Goal: Task Accomplishment & Management: Manage account settings

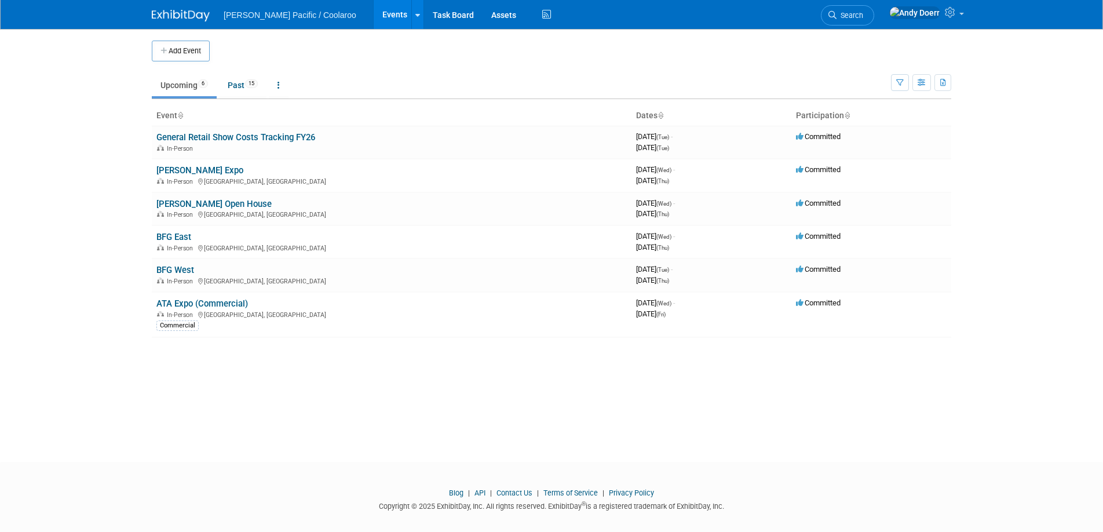
click at [356, 382] on div "Add Event New Event Duplicate Event Warning There is another event in your work…" at bounding box center [551, 235] width 817 height 412
click at [199, 203] on link "[PERSON_NAME] Open House" at bounding box center [213, 204] width 115 height 10
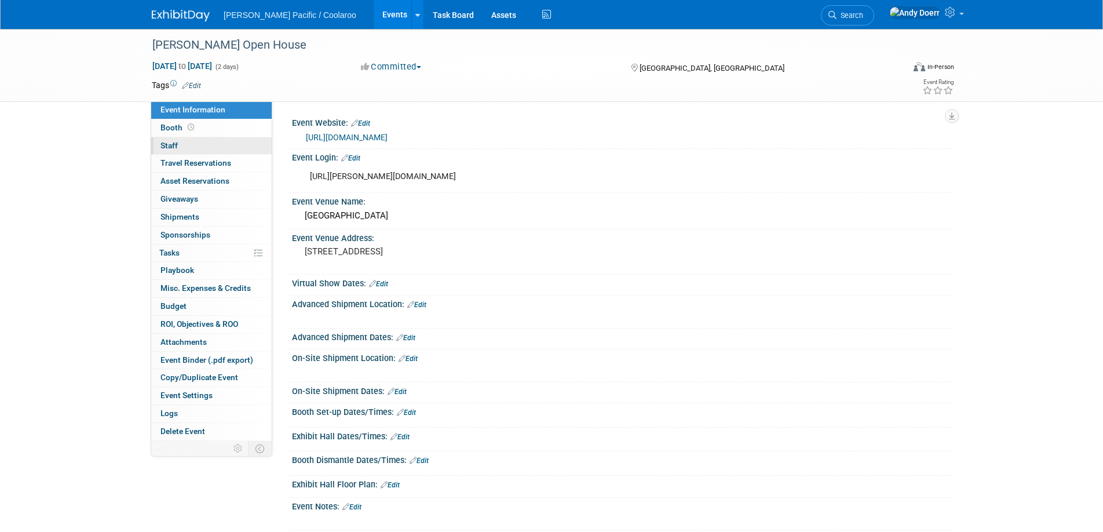
drag, startPoint x: 118, startPoint y: 145, endPoint x: 201, endPoint y: 146, distance: 83.4
click at [151, 141] on div "Arett Open House Sep 10, 2025 to Sep 11, 2025 (2 days) Sep 10, 2025 to Sep 11, …" at bounding box center [551, 291] width 1103 height 525
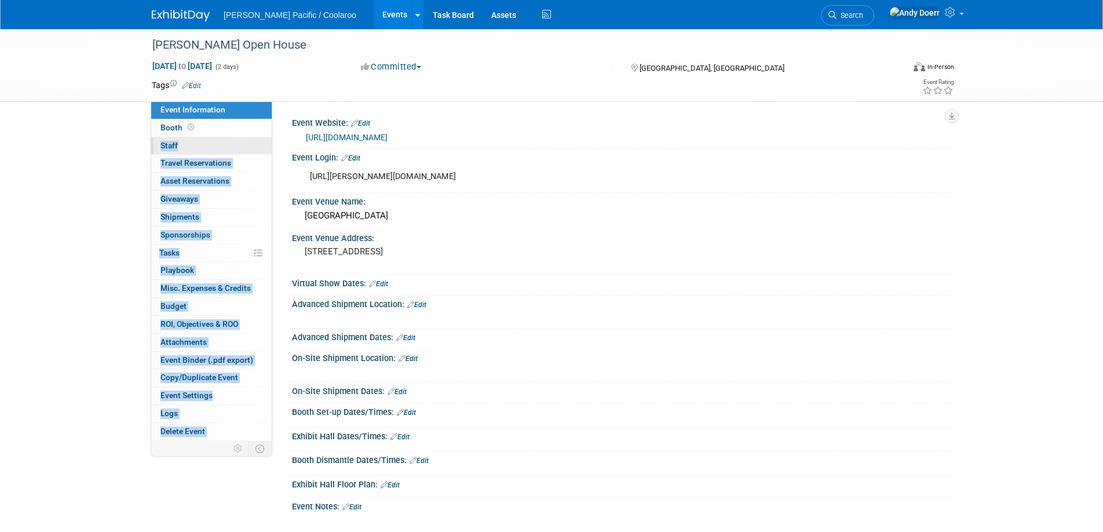
click at [202, 146] on link "0 Staff 0" at bounding box center [211, 145] width 120 height 17
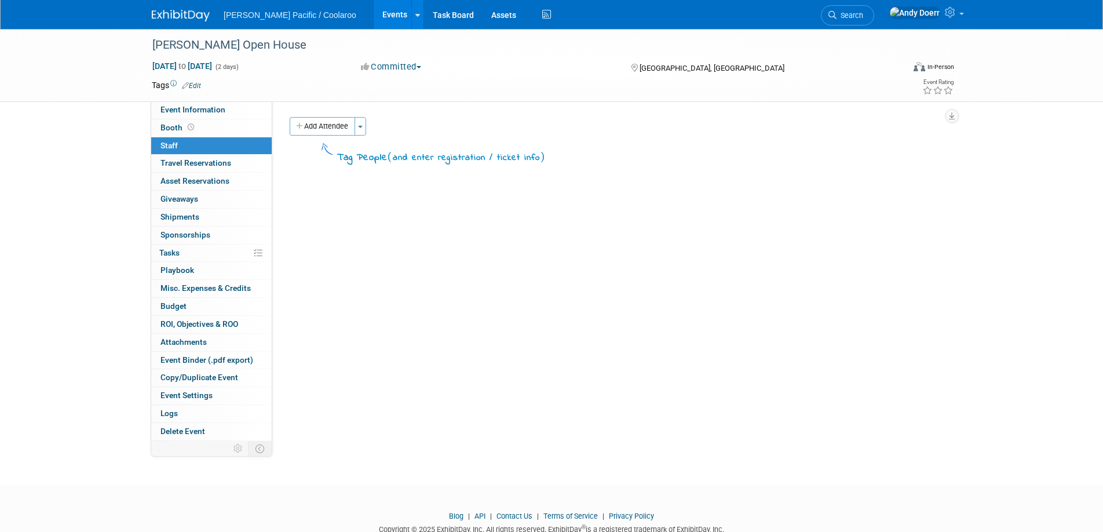
drag, startPoint x: 386, startPoint y: 206, endPoint x: 364, endPoint y: 163, distance: 47.7
click at [374, 180] on div "Event Website: Edit https://arettopenhouse.com/ Event Login: Edit https://arett…" at bounding box center [611, 270] width 679 height 339
click at [343, 128] on button "Add Attendee" at bounding box center [322, 126] width 65 height 19
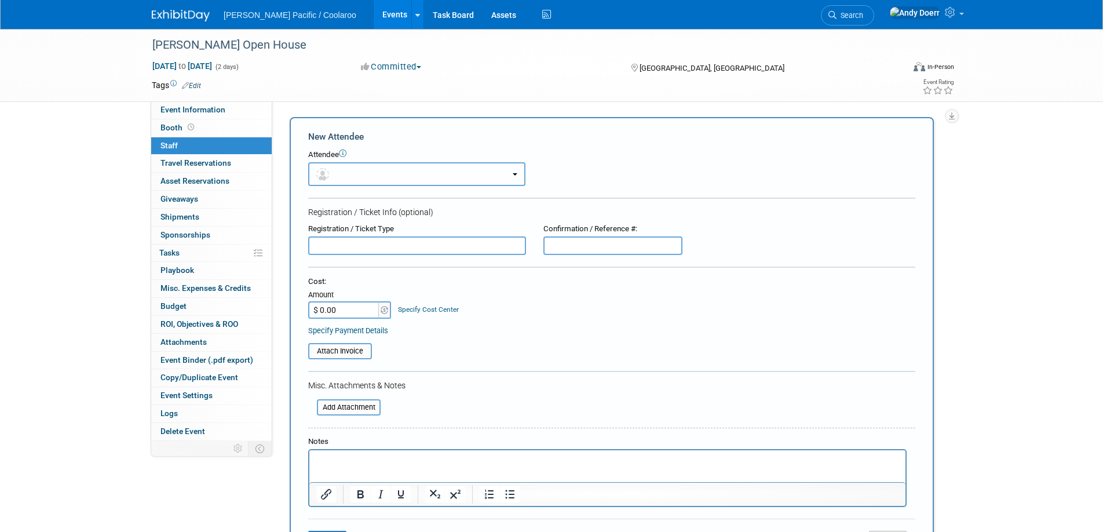
click at [372, 177] on button "button" at bounding box center [416, 174] width 217 height 24
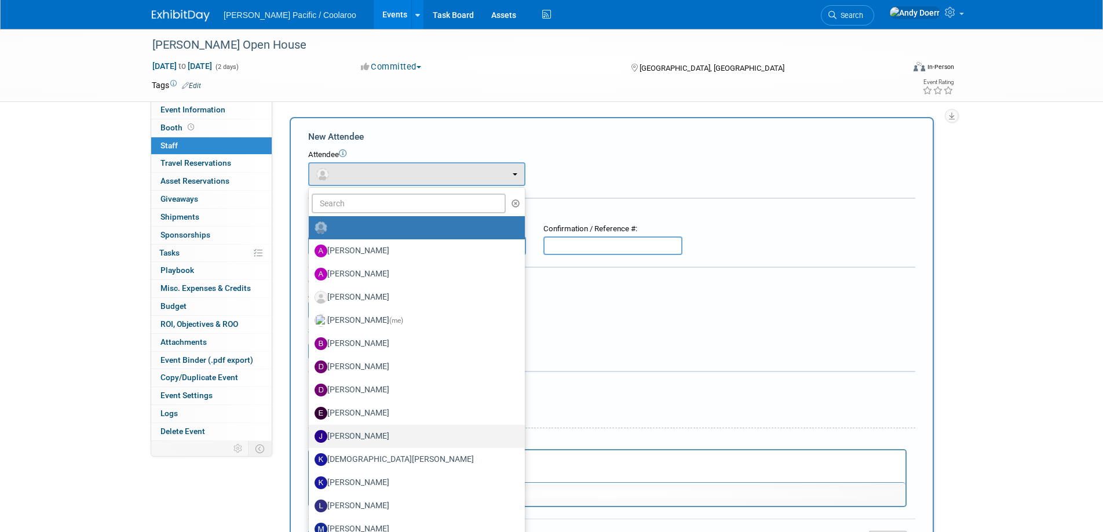
click at [393, 438] on label "[PERSON_NAME]" at bounding box center [414, 436] width 199 height 19
click at [310, 438] on input "[PERSON_NAME]" at bounding box center [307, 435] width 8 height 8
select select "a968f246-9910-4412-9549-29bb2cc6cf02"
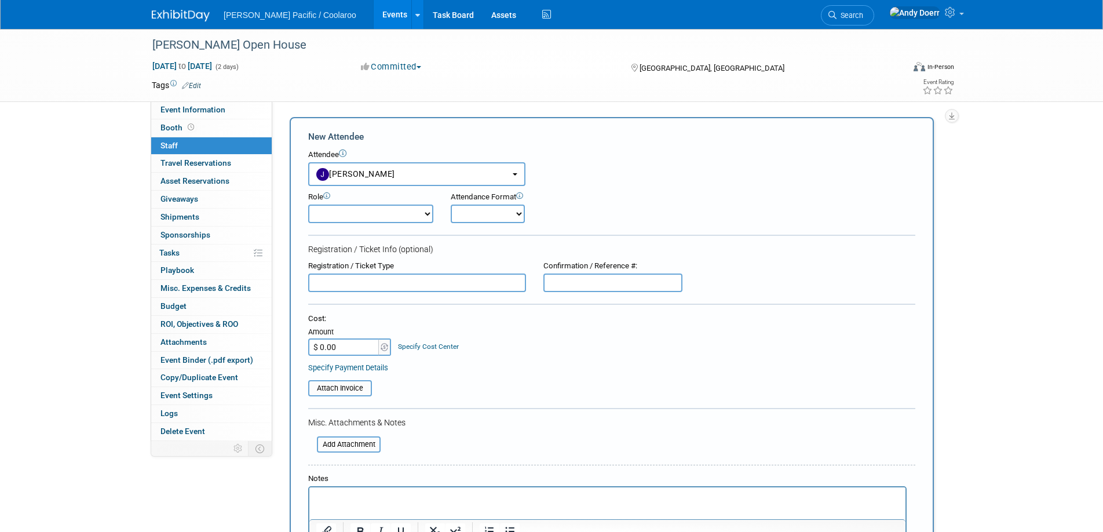
click at [412, 215] on select "Demonstrator Host Planner Presenter Sales Representative Set-up/Dismantle Crew …" at bounding box center [370, 213] width 125 height 19
select select "4"
click at [308, 204] on select "Demonstrator Host Planner Presenter Sales Representative Set-up/Dismantle Crew …" at bounding box center [370, 213] width 125 height 19
click at [514, 213] on select "Onsite Remote" at bounding box center [488, 213] width 74 height 19
select select "1"
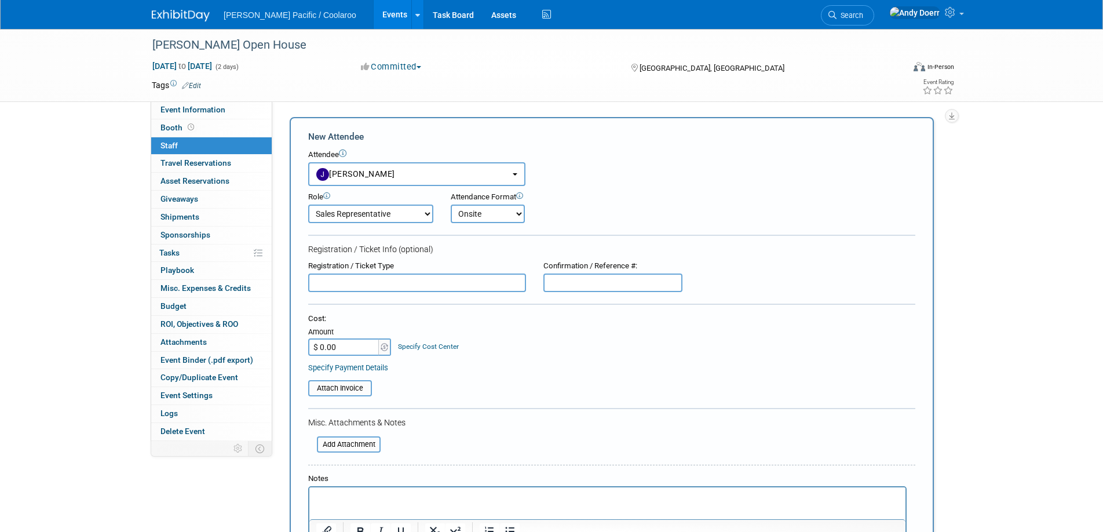
click at [451, 204] on select "Onsite Remote" at bounding box center [488, 213] width 74 height 19
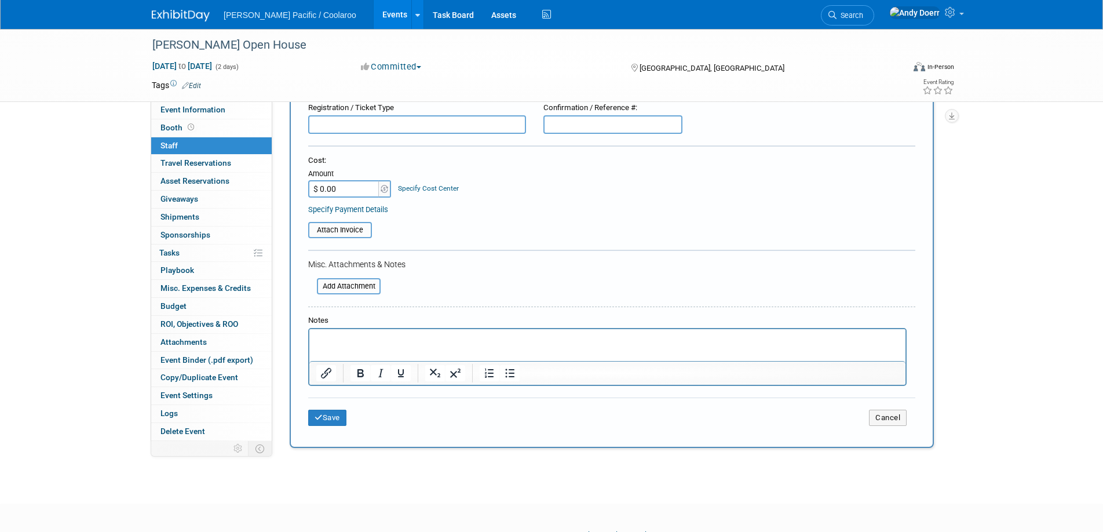
scroll to position [206, 0]
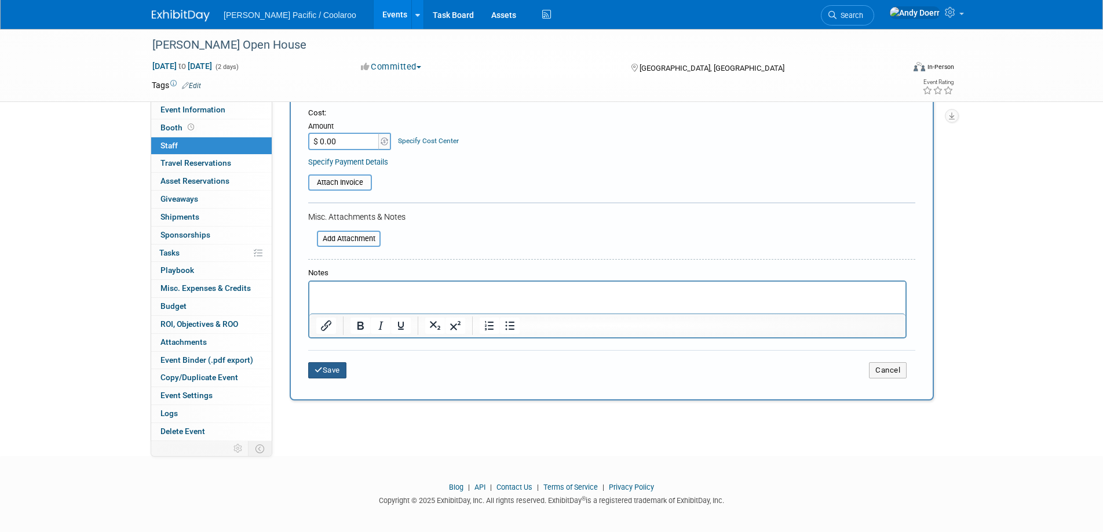
click at [330, 374] on button "Save" at bounding box center [327, 370] width 38 height 16
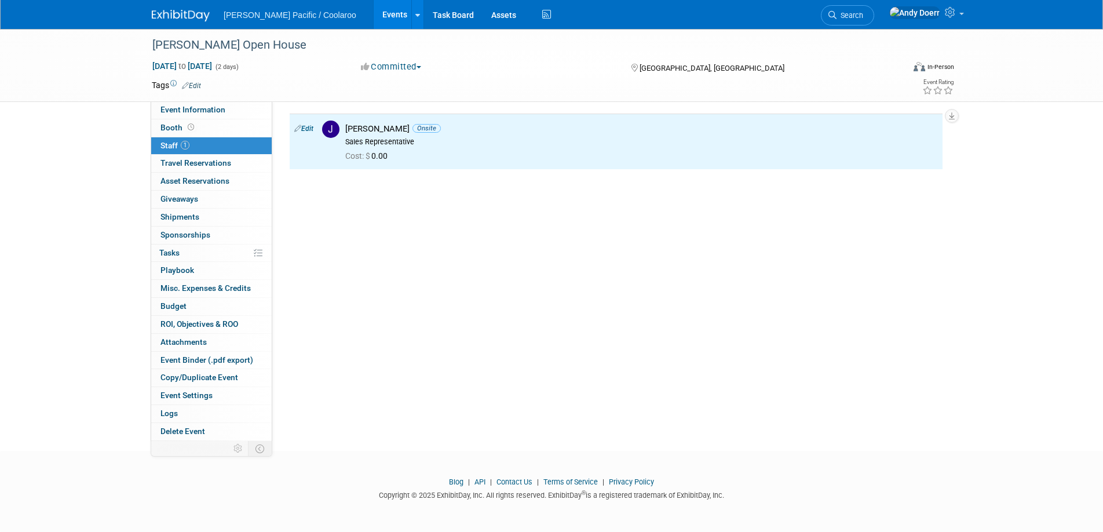
scroll to position [12, 0]
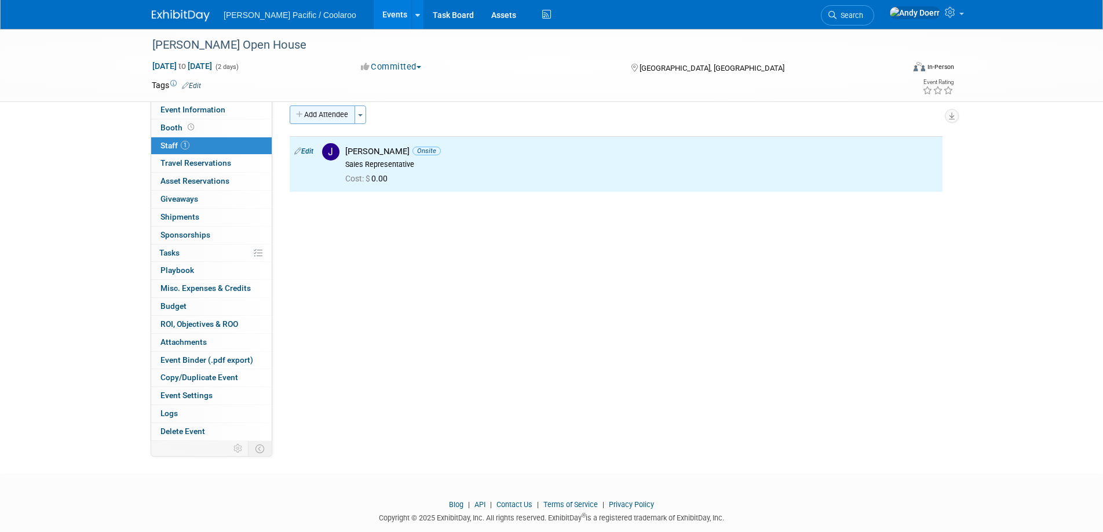
click at [331, 118] on button "Add Attendee" at bounding box center [322, 114] width 65 height 19
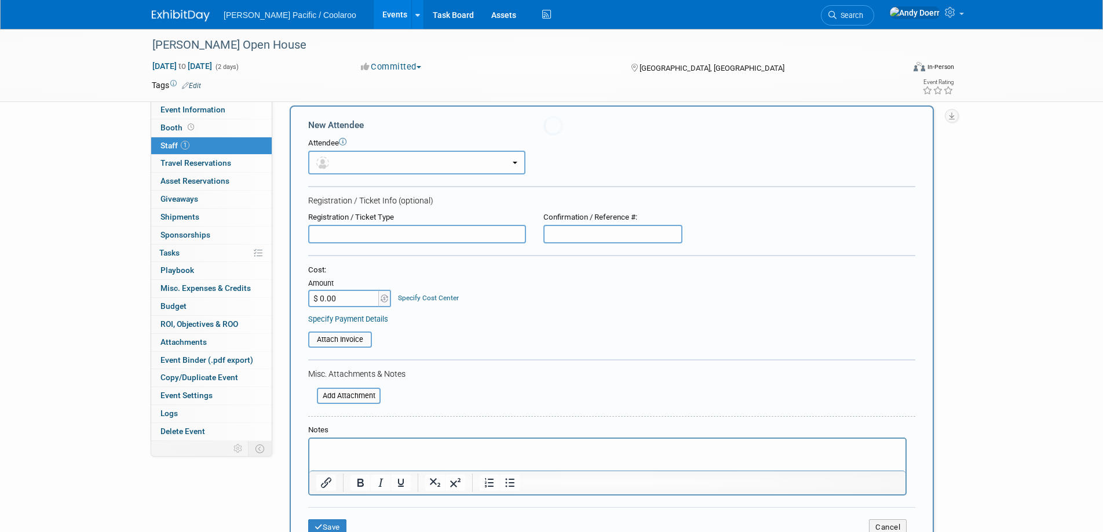
scroll to position [0, 0]
click at [446, 166] on button "button" at bounding box center [416, 163] width 217 height 24
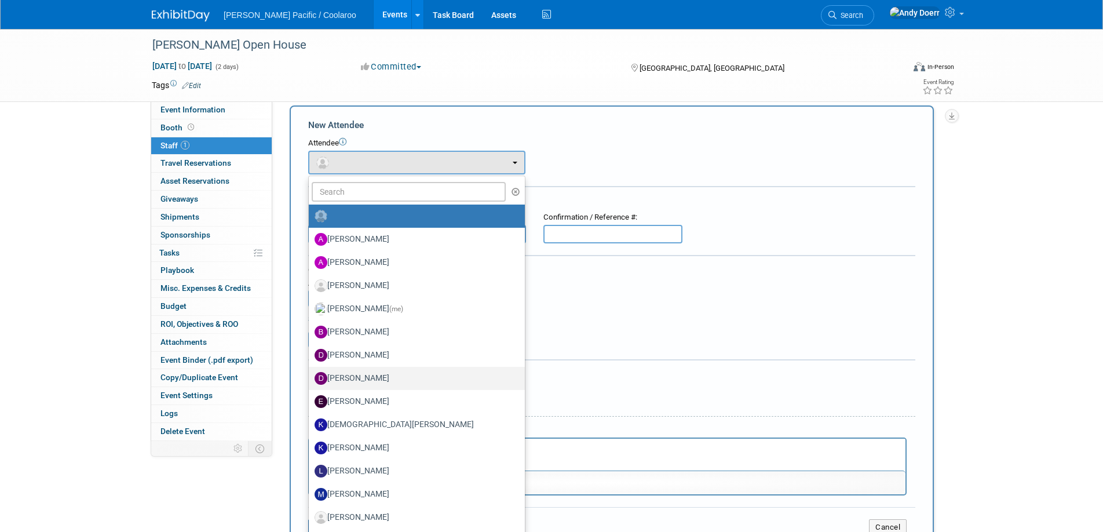
click at [406, 374] on label "Derek Johnson" at bounding box center [414, 378] width 199 height 19
click at [310, 374] on input "Derek Johnson" at bounding box center [307, 377] width 8 height 8
select select "e6fe39ba-ea30-47fb-8843-0df076e5570c"
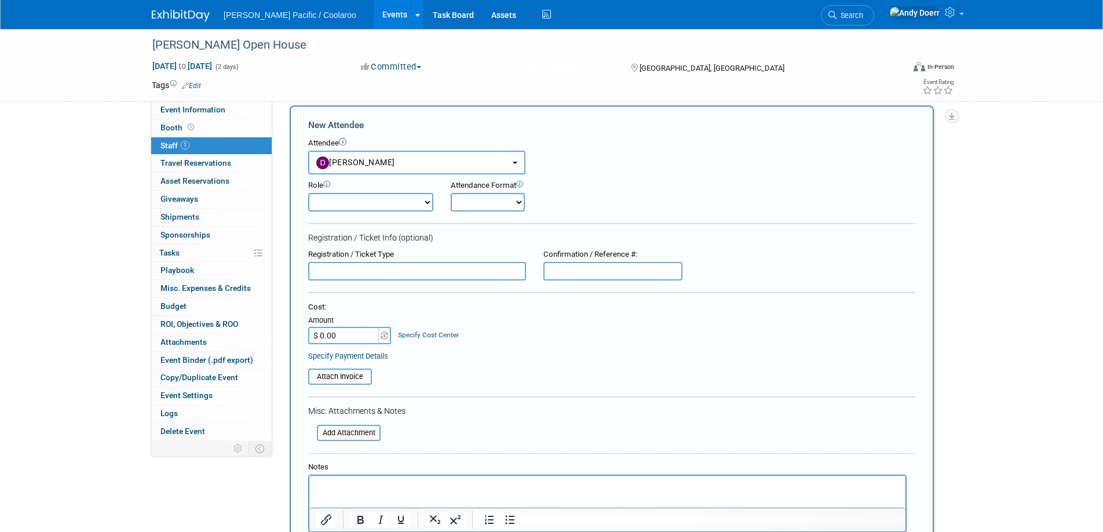
click at [409, 200] on select "Demonstrator Host Planner Presenter Sales Representative Set-up/Dismantle Crew …" at bounding box center [370, 202] width 125 height 19
select select "4"
click at [308, 193] on select "Demonstrator Host Planner Presenter Sales Representative Set-up/Dismantle Crew …" at bounding box center [370, 202] width 125 height 19
click at [511, 203] on select "Onsite Remote" at bounding box center [488, 202] width 74 height 19
select select "1"
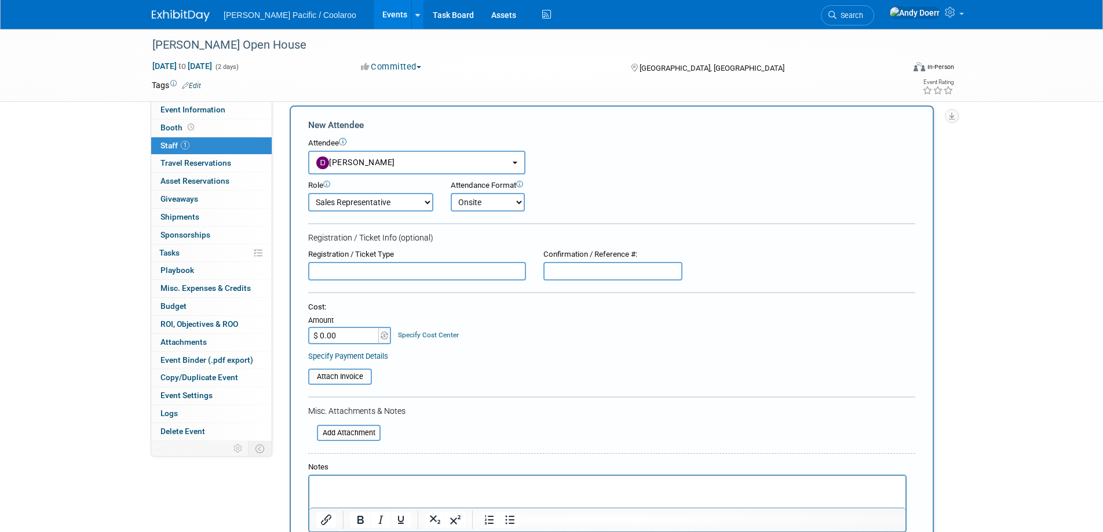
click at [451, 193] on select "Onsite Remote" at bounding box center [488, 202] width 74 height 19
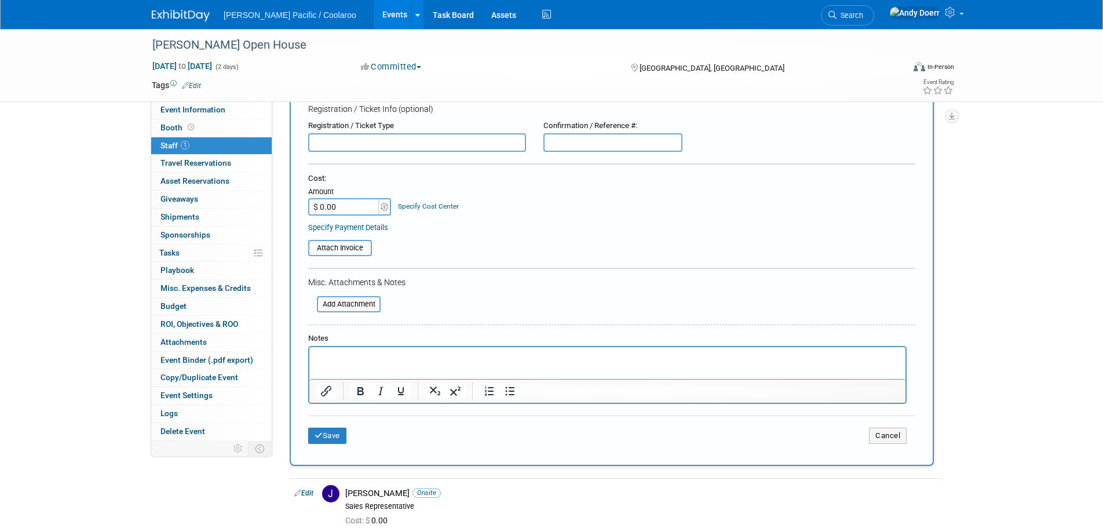
scroll to position [141, 0]
drag, startPoint x: 90, startPoint y: 166, endPoint x: 148, endPoint y: 220, distance: 79.5
click at [90, 166] on div "Arett Open House Sep 10, 2025 to Sep 11, 2025 (2 days) Sep 10, 2025 to Sep 11, …" at bounding box center [551, 228] width 1103 height 680
click at [141, 220] on div "Arett Open House Sep 10, 2025 to Sep 11, 2025 (2 days) Sep 10, 2025 to Sep 11, …" at bounding box center [551, 228] width 1103 height 680
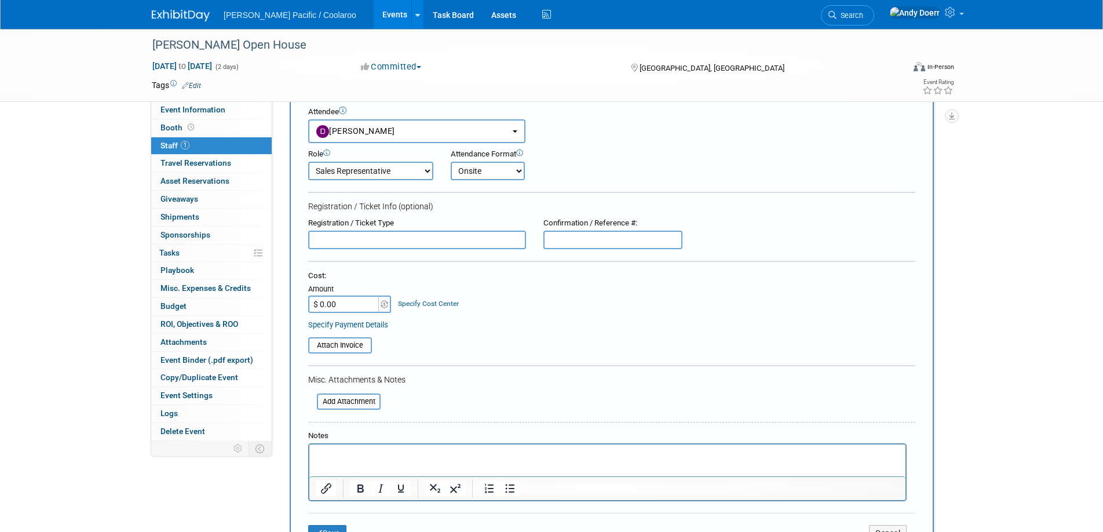
scroll to position [0, 0]
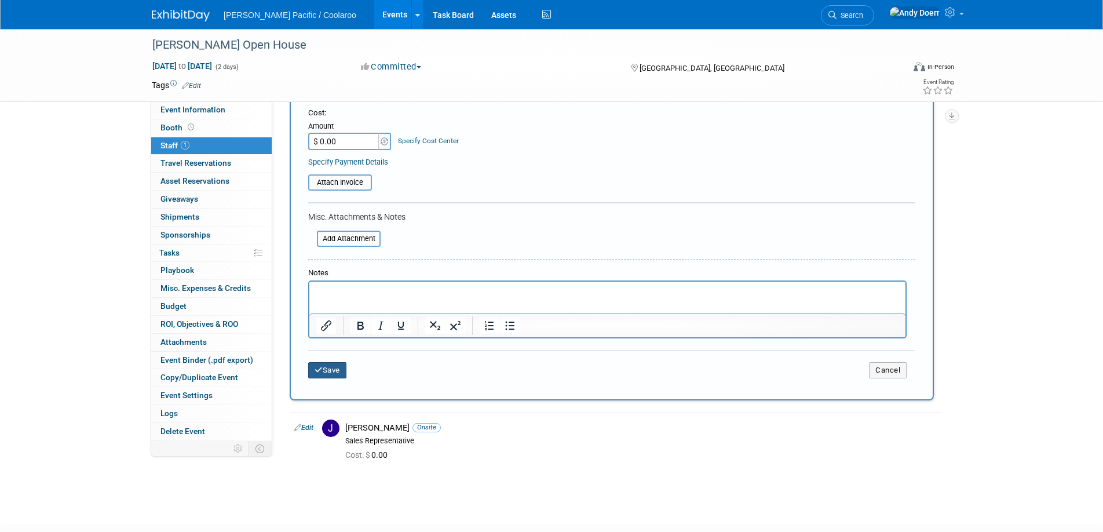
click at [315, 370] on icon "submit" at bounding box center [319, 370] width 8 height 8
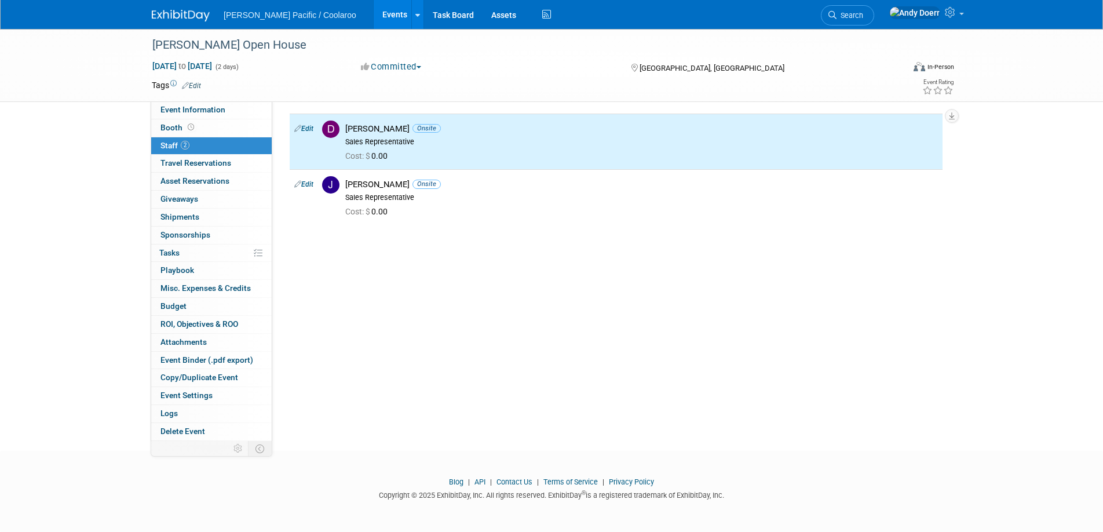
click at [452, 305] on div "Event Website: Edit https://arettopenhouse.com/ Event Login: Edit https://arett…" at bounding box center [611, 236] width 679 height 339
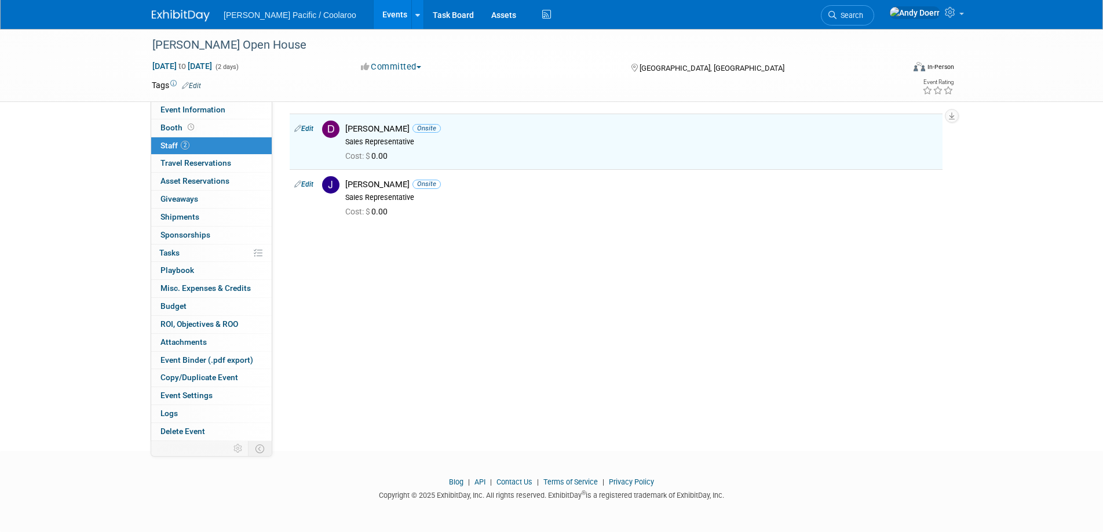
click at [186, 9] on link at bounding box center [188, 9] width 72 height 9
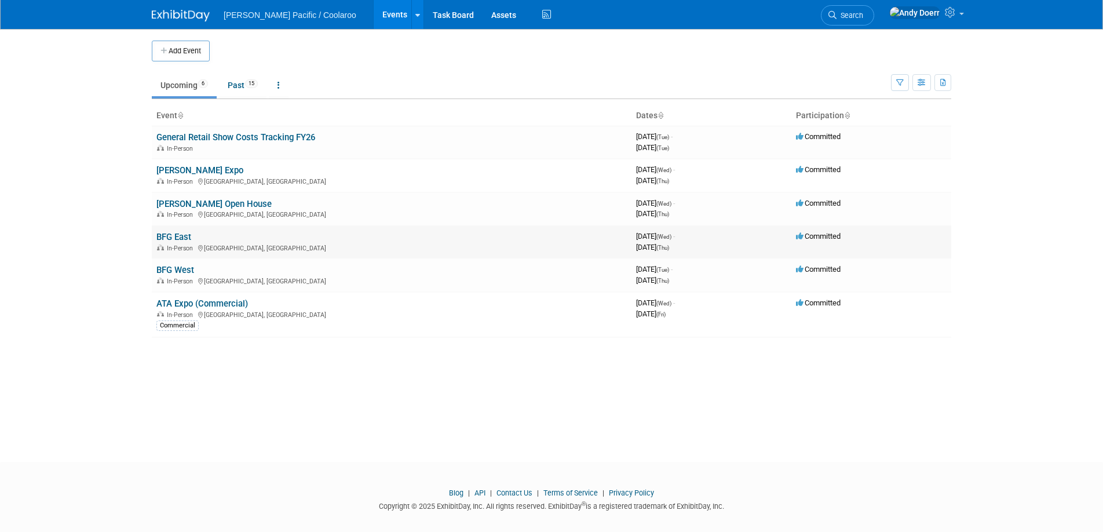
click at [170, 238] on link "BFG East" at bounding box center [173, 237] width 35 height 10
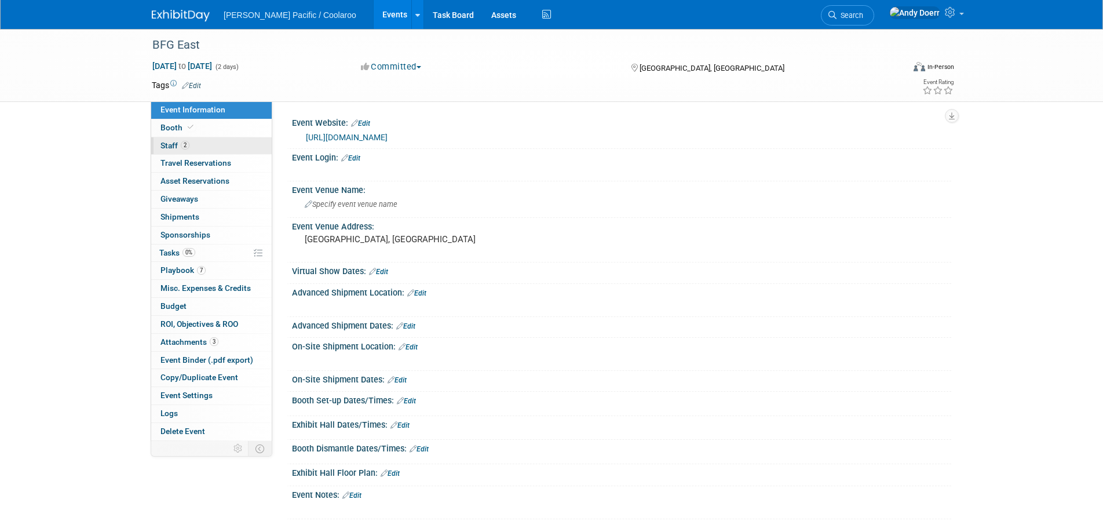
click at [226, 148] on link "2 Staff 2" at bounding box center [211, 145] width 120 height 17
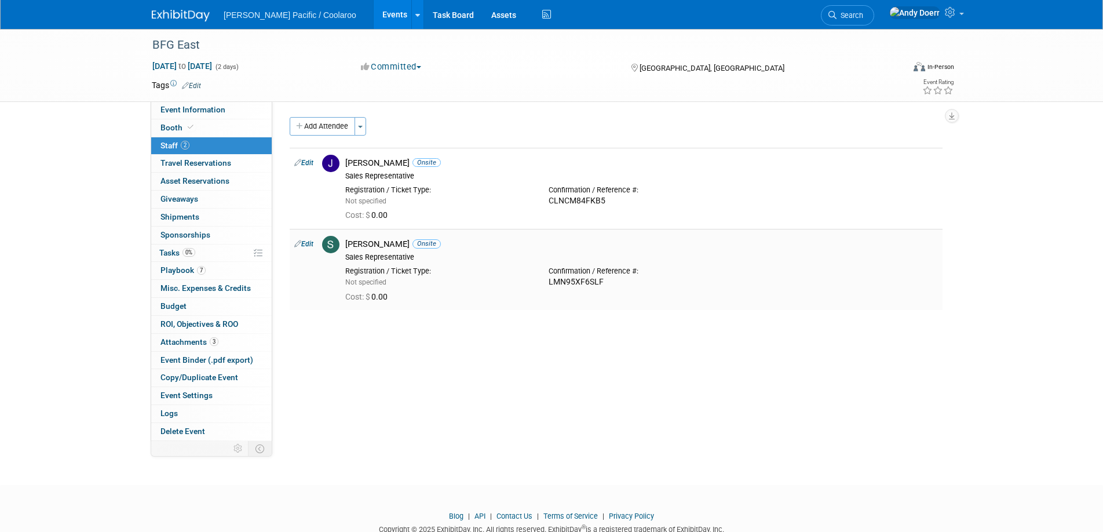
click at [300, 243] on icon at bounding box center [297, 243] width 7 height 12
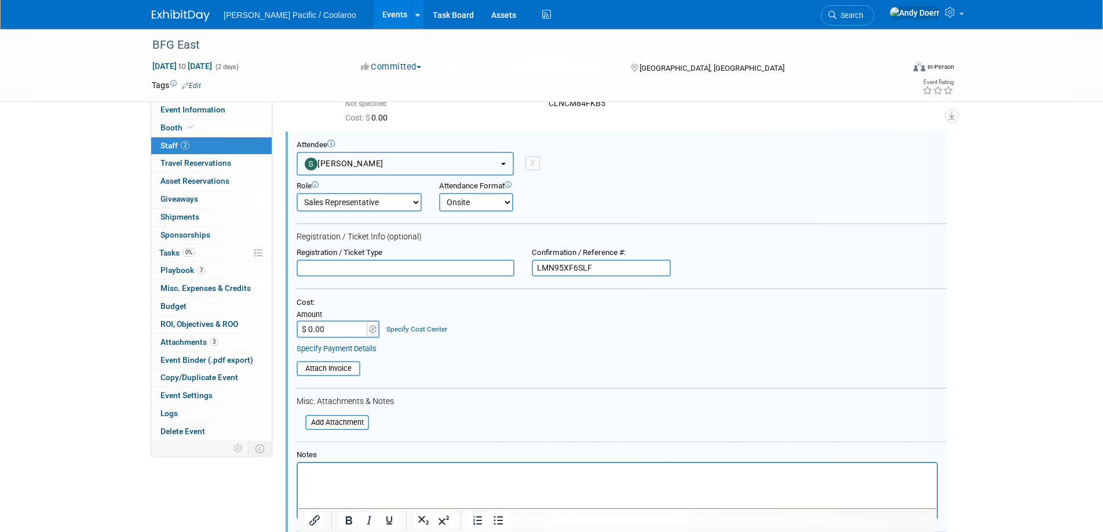
click at [394, 163] on button "[PERSON_NAME]" at bounding box center [405, 164] width 217 height 24
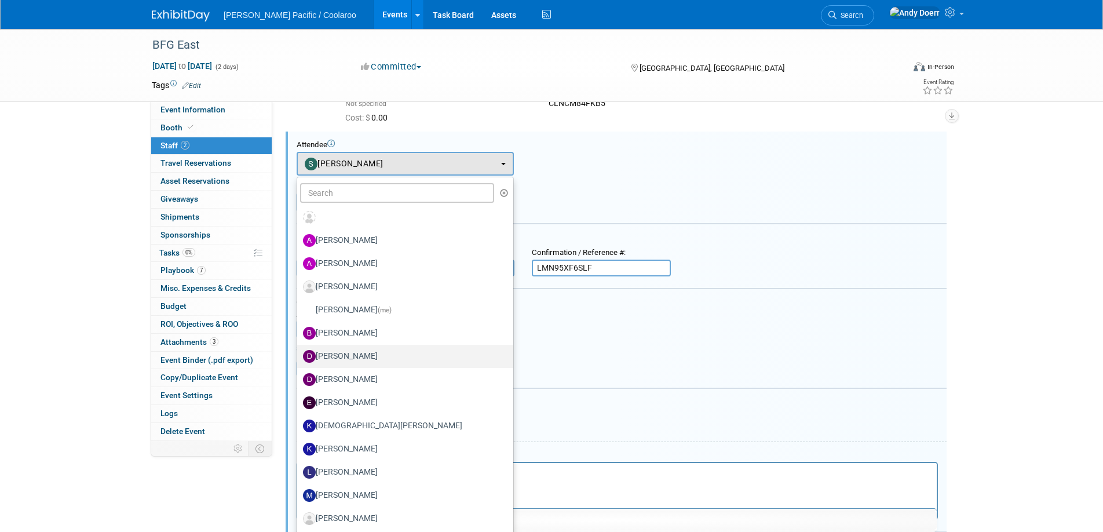
click at [373, 358] on label "Deja Bush" at bounding box center [402, 356] width 199 height 19
click at [299, 358] on input "Deja Bush" at bounding box center [295, 355] width 8 height 8
select select "92c2cd4f-6ecd-4fd1-8210-160516fc1784"
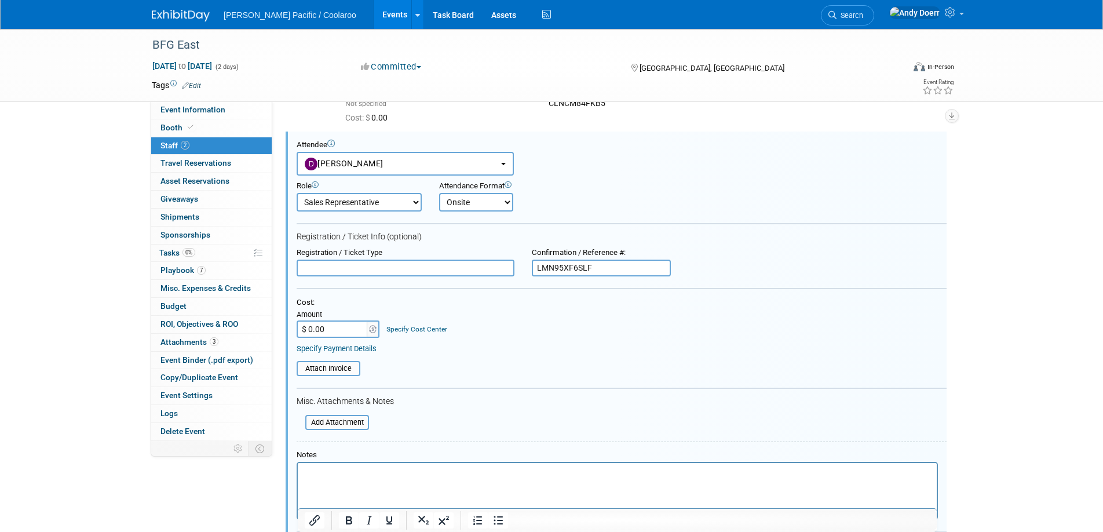
click at [581, 391] on form "Attendee <img src="https://www.exhibitday.com/Images/Unassigned-User-Icon.png" …" at bounding box center [622, 354] width 650 height 428
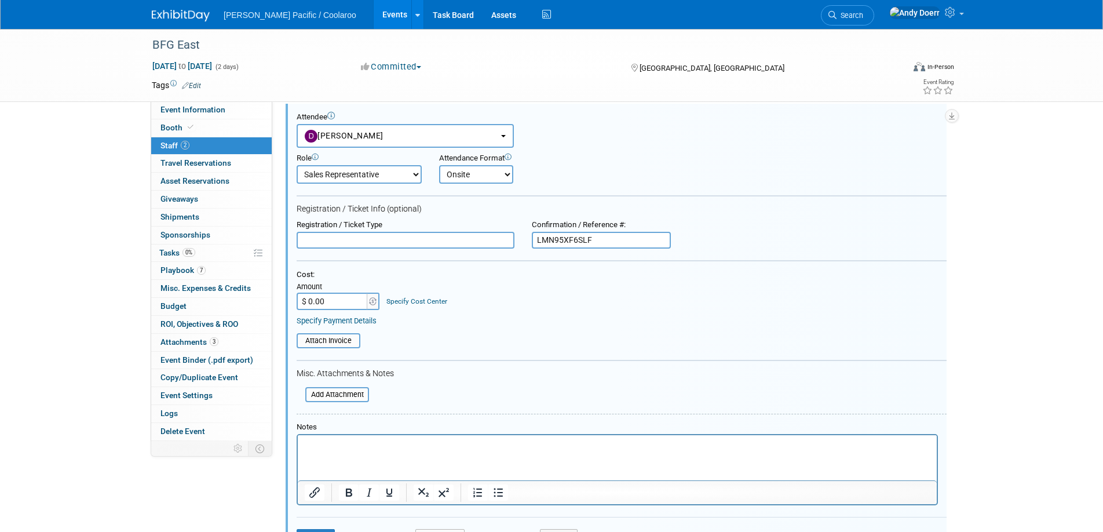
scroll to position [131, 0]
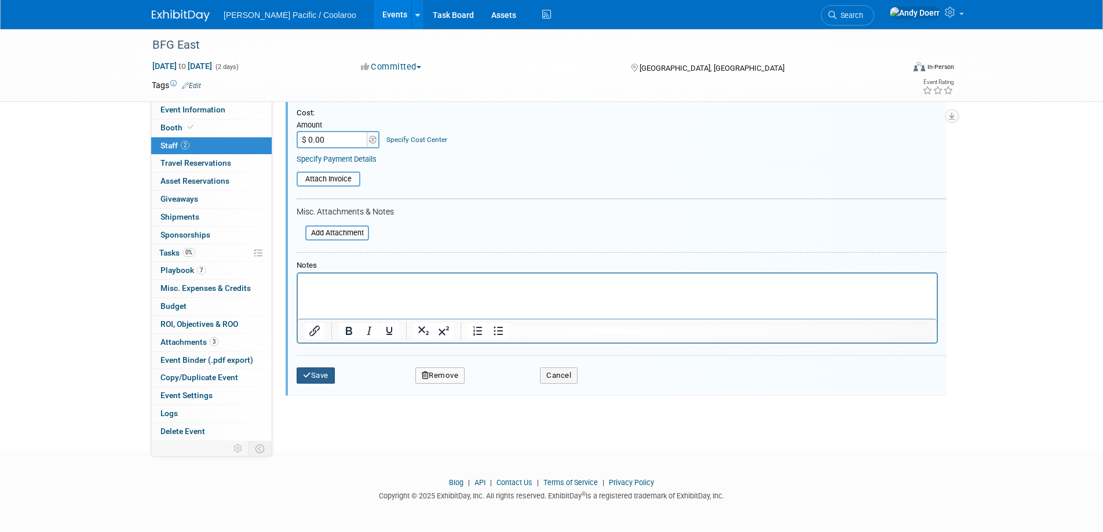
click at [327, 380] on button "Save" at bounding box center [316, 375] width 38 height 16
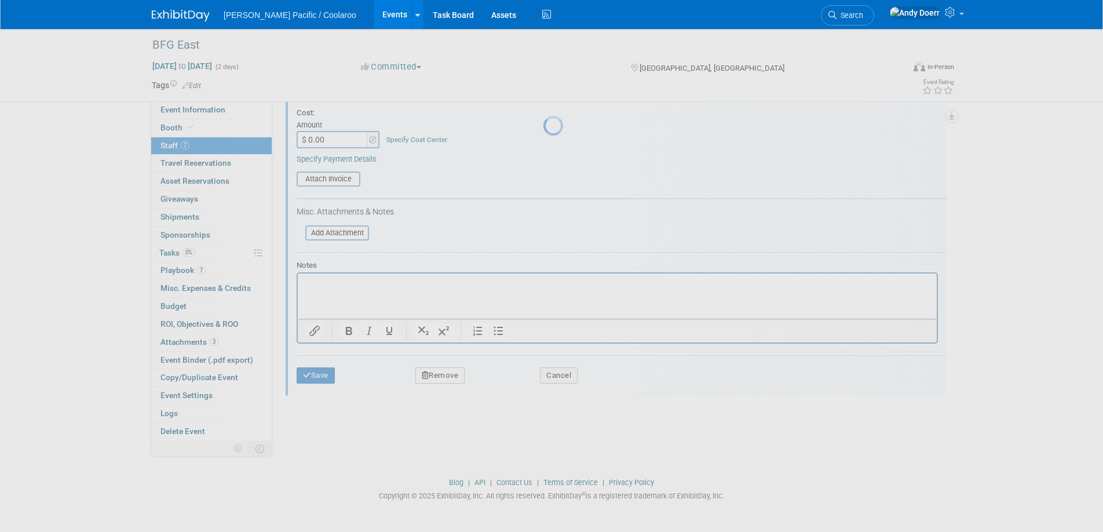
scroll to position [34, 0]
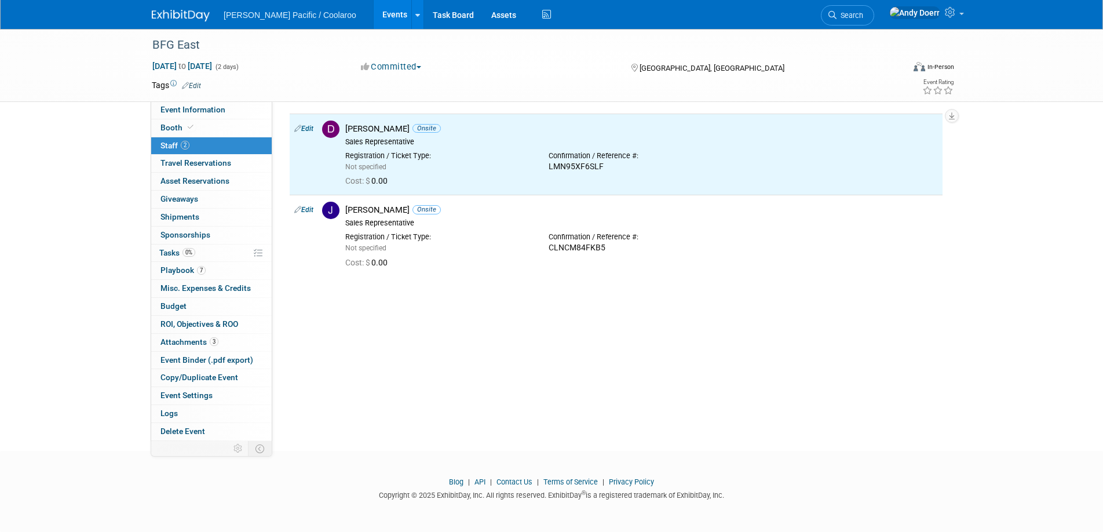
click at [190, 19] on img at bounding box center [181, 16] width 58 height 12
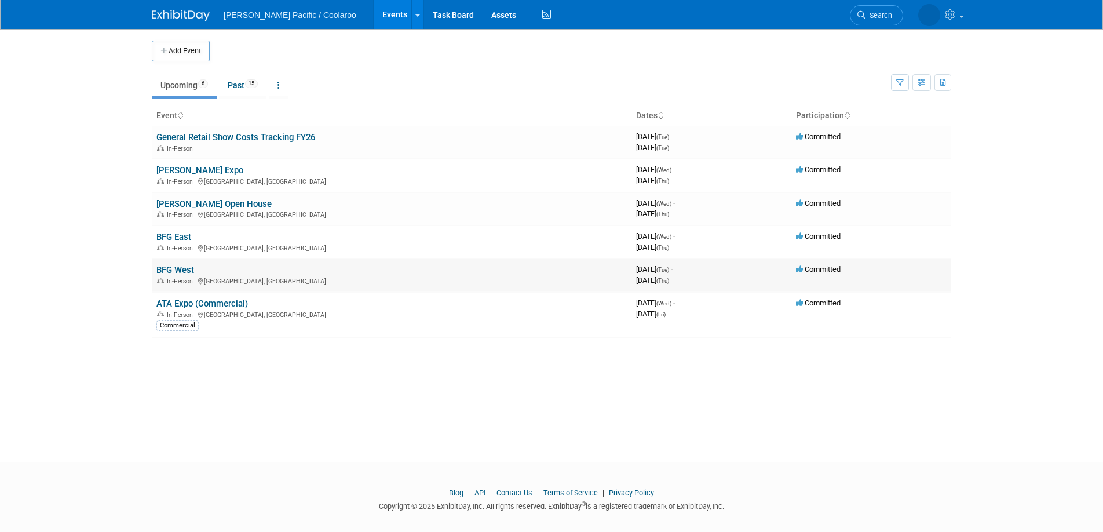
click at [178, 271] on link "BFG West" at bounding box center [175, 270] width 38 height 10
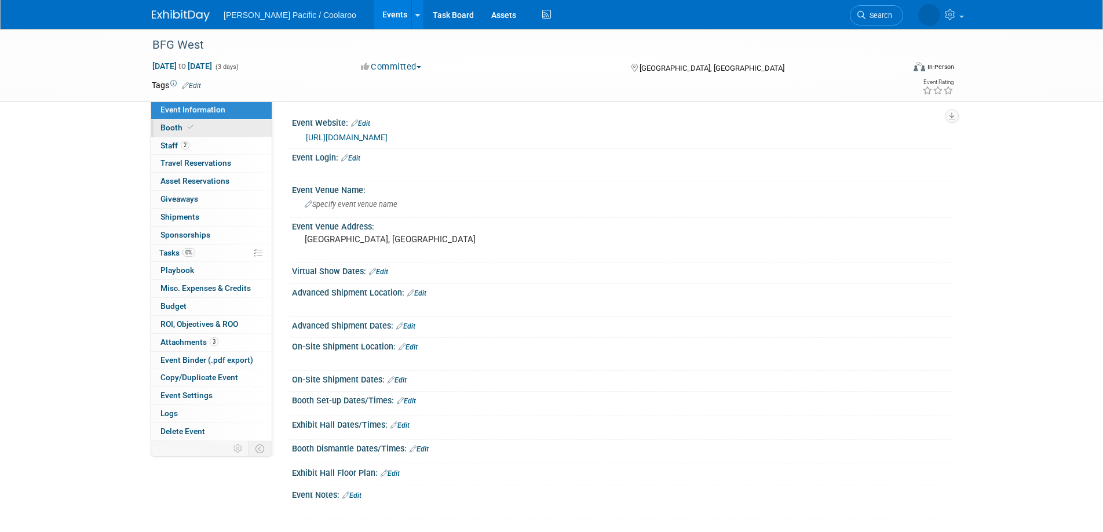
click at [233, 129] on link "Booth" at bounding box center [211, 127] width 120 height 17
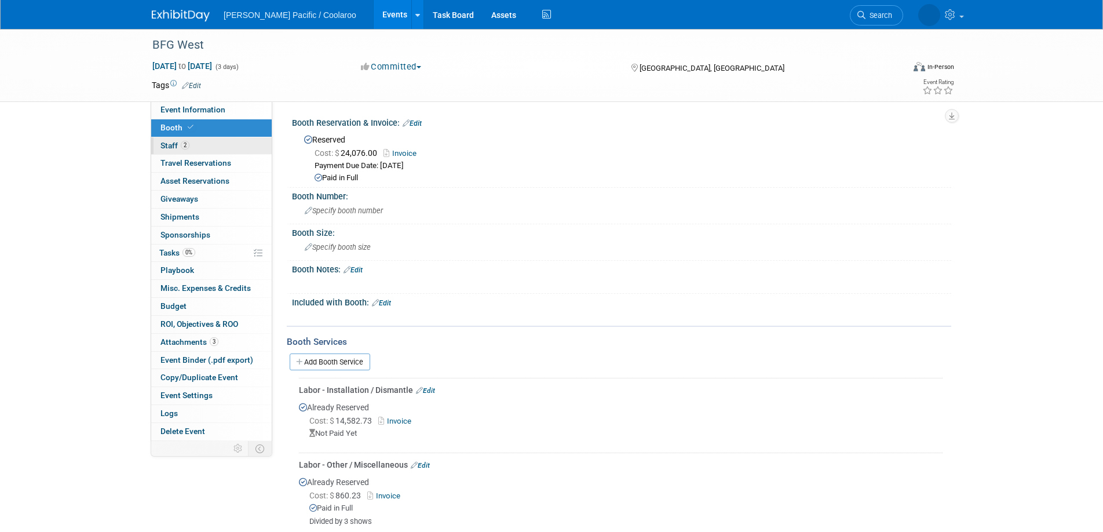
click at [216, 140] on link "2 Staff 2" at bounding box center [211, 145] width 120 height 17
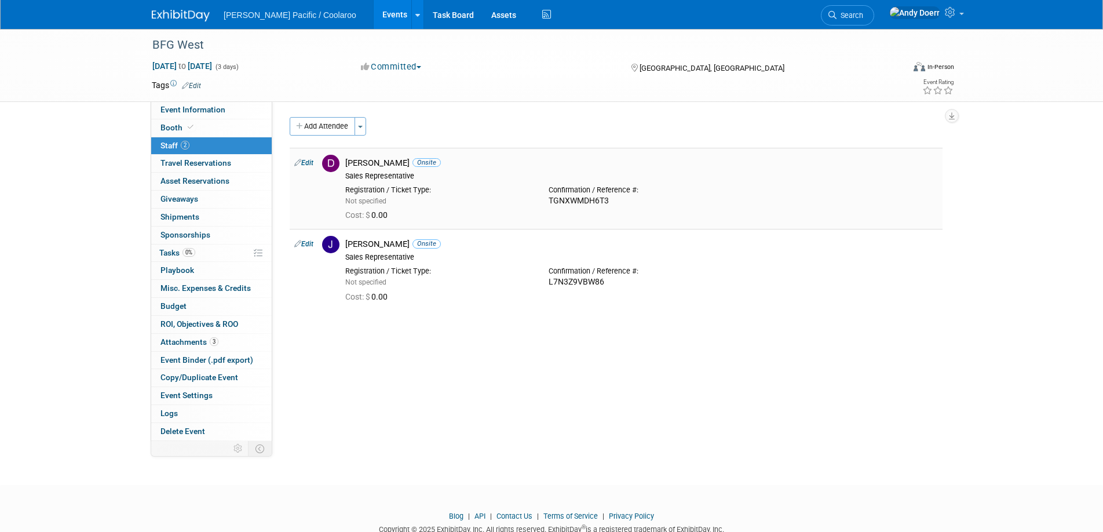
click at [305, 163] on link "Edit" at bounding box center [303, 163] width 19 height 8
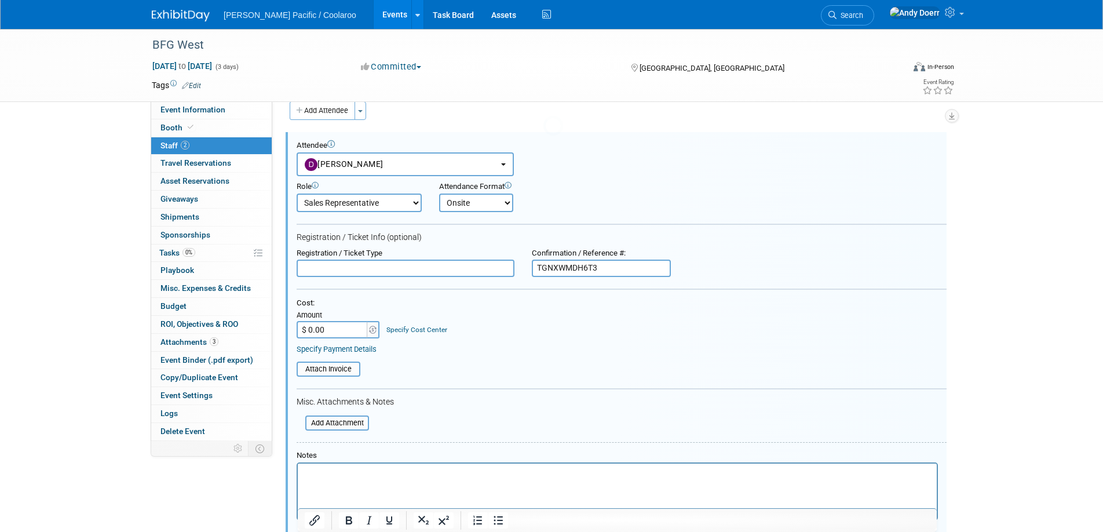
scroll to position [16, 0]
click at [428, 170] on button "[PERSON_NAME]" at bounding box center [405, 164] width 217 height 24
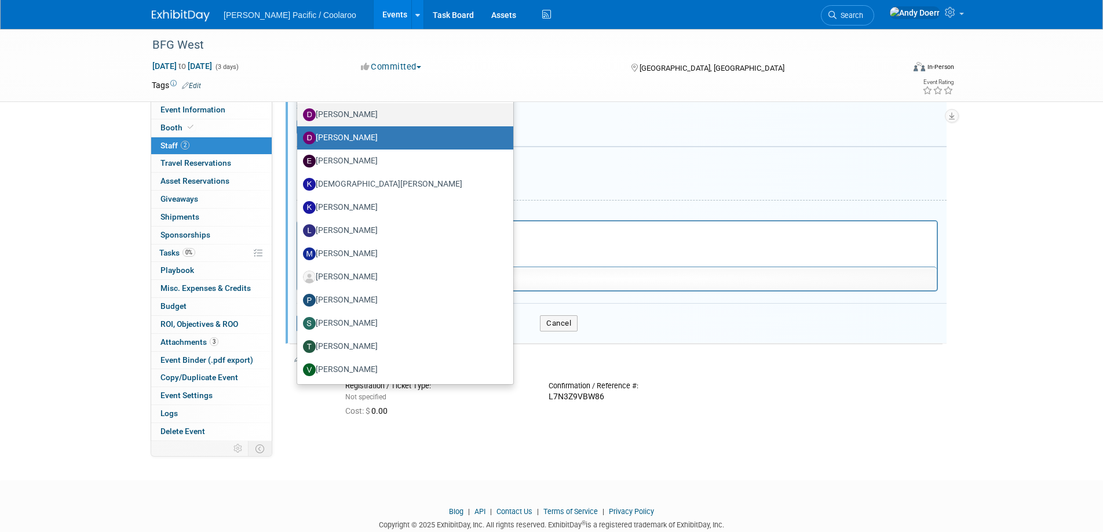
scroll to position [260, 0]
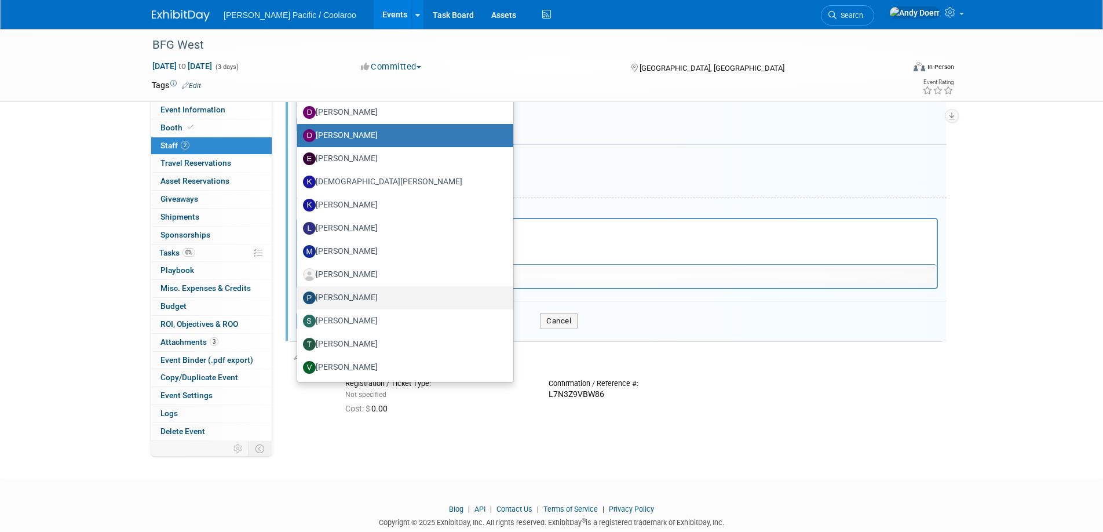
click at [412, 296] on label "[PERSON_NAME]" at bounding box center [402, 297] width 199 height 19
click at [299, 296] on input "[PERSON_NAME]" at bounding box center [295, 297] width 8 height 8
select select "3f2b7ca3-6bcd-482f-924a-59891fb3e0e5"
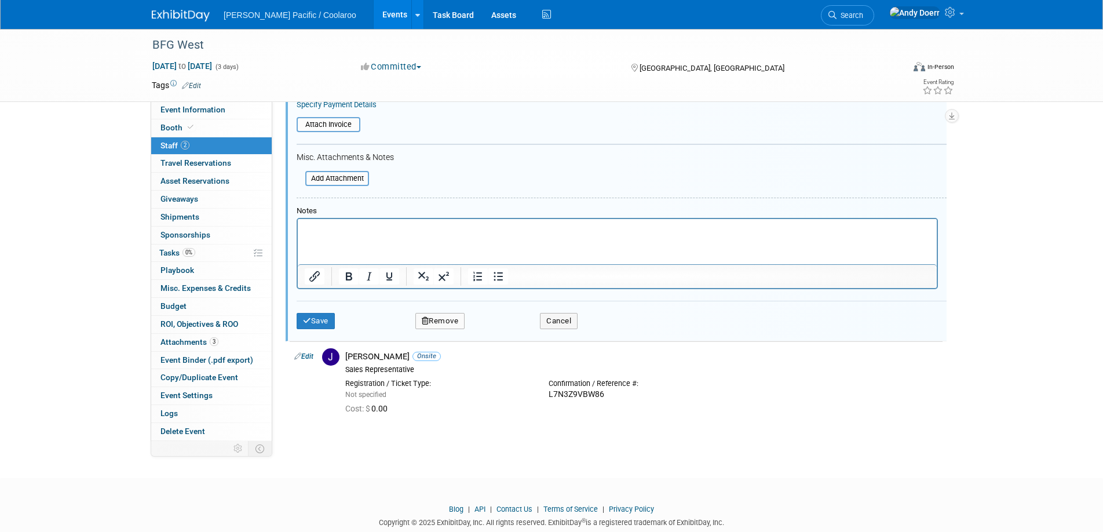
click at [783, 436] on div "BFG West Oct 7, 2025 to Oct 9, 2025 (3 days) Oct 7, 2025 to Oct 9, 2025 Committ…" at bounding box center [551, 113] width 1103 height 688
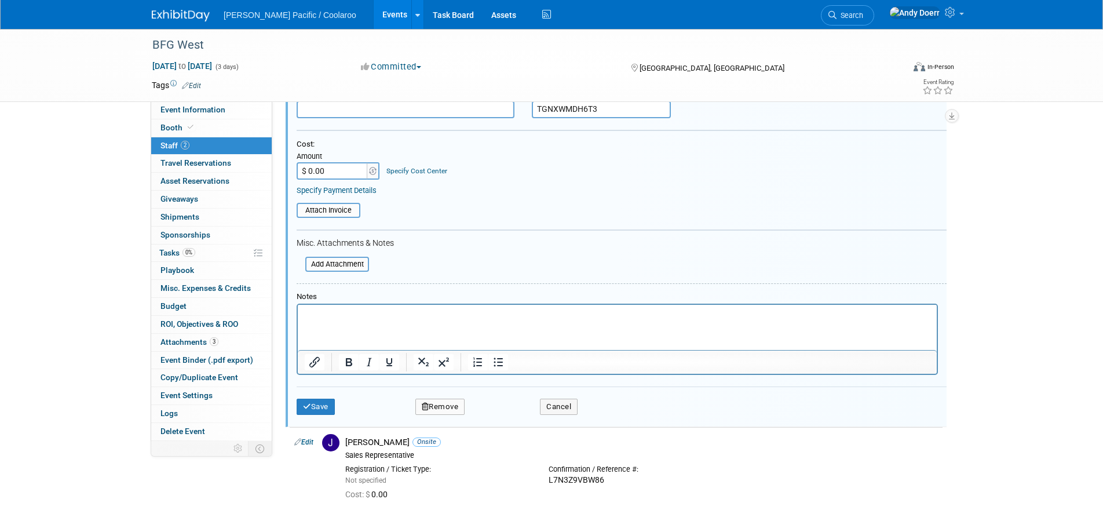
scroll to position [148, 0]
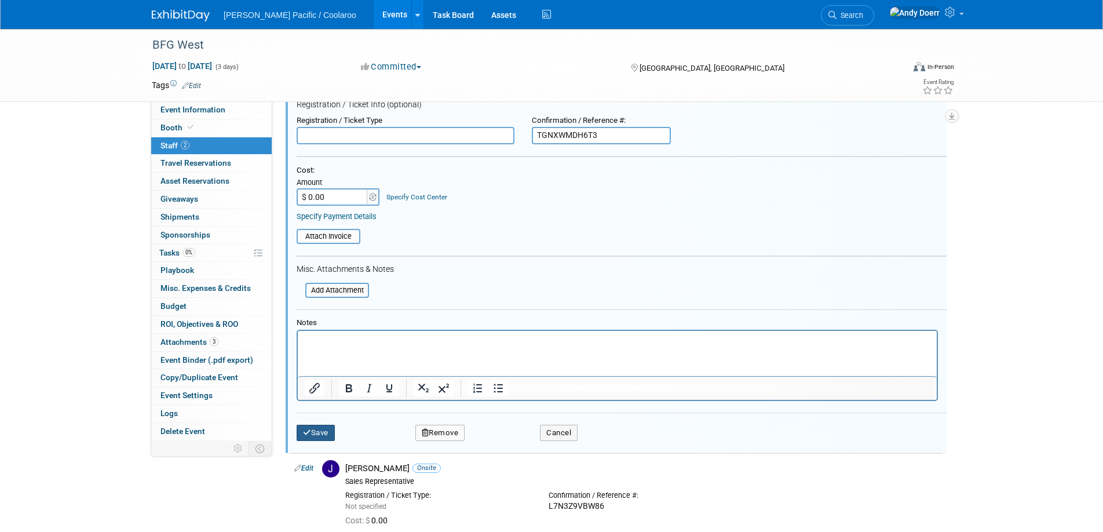
click at [319, 432] on button "Save" at bounding box center [316, 433] width 38 height 16
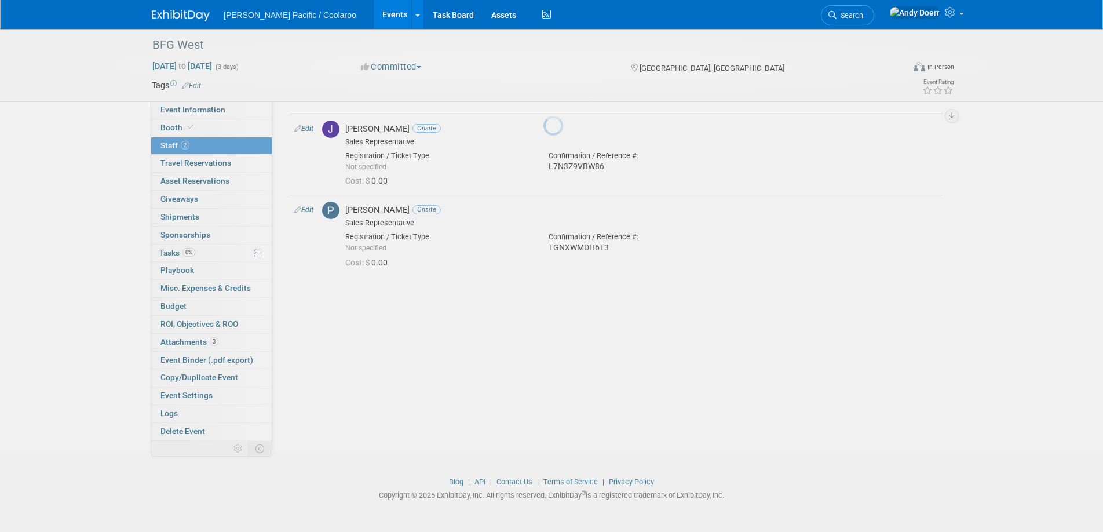
scroll to position [34, 0]
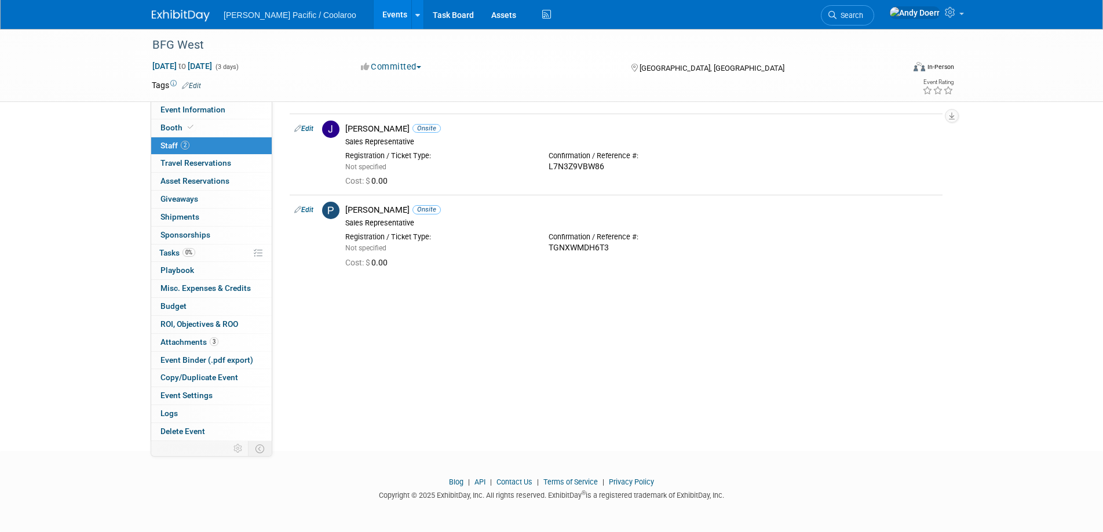
click at [189, 18] on img at bounding box center [181, 16] width 58 height 12
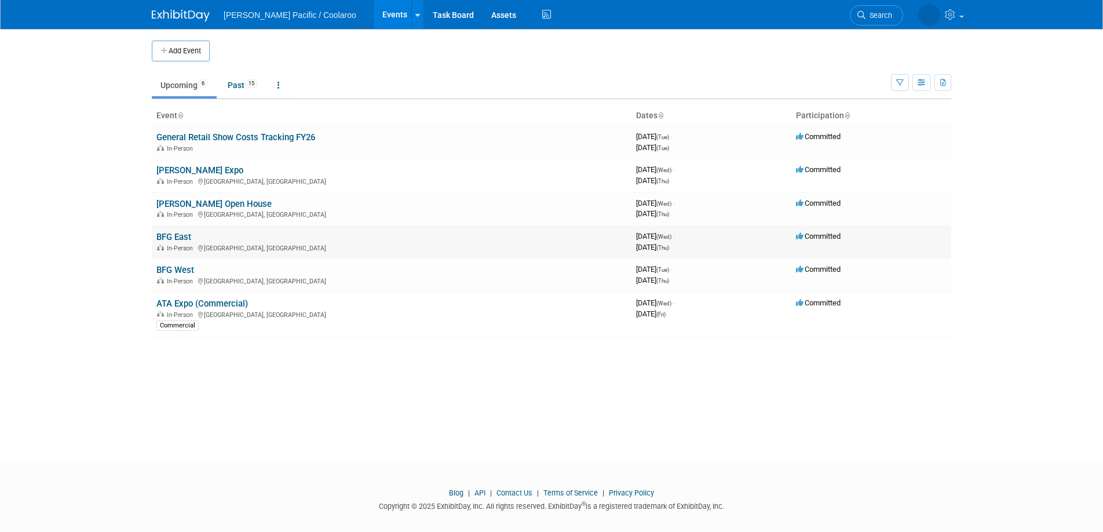
click at [181, 236] on link "BFG East" at bounding box center [173, 237] width 35 height 10
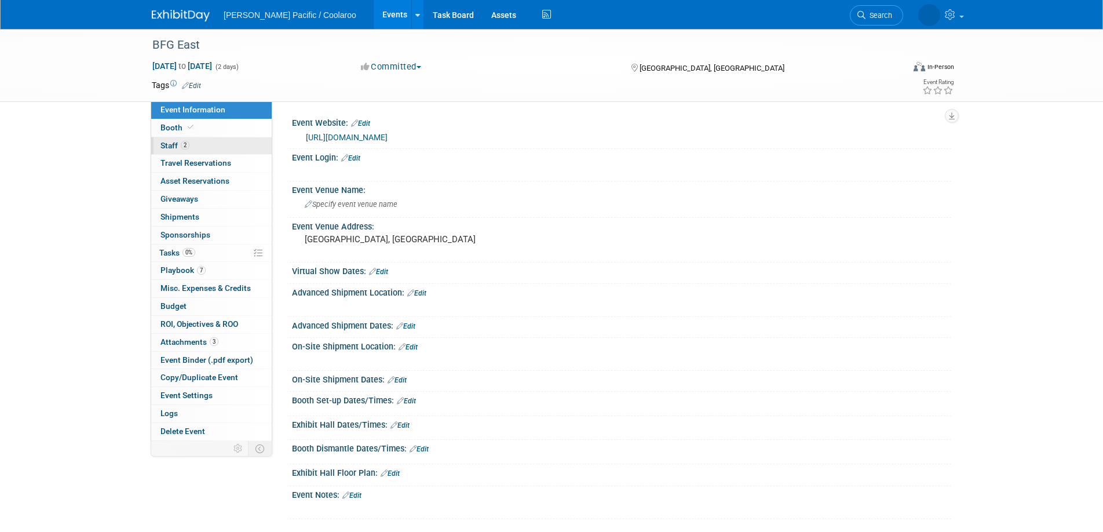
click at [203, 144] on link "2 Staff 2" at bounding box center [211, 145] width 120 height 17
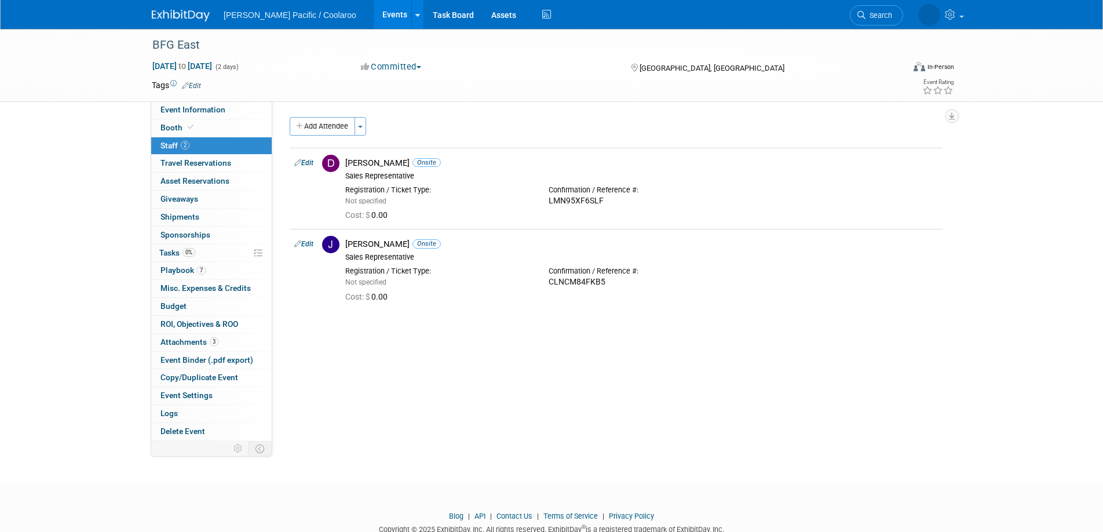
click at [178, 13] on img at bounding box center [181, 16] width 58 height 12
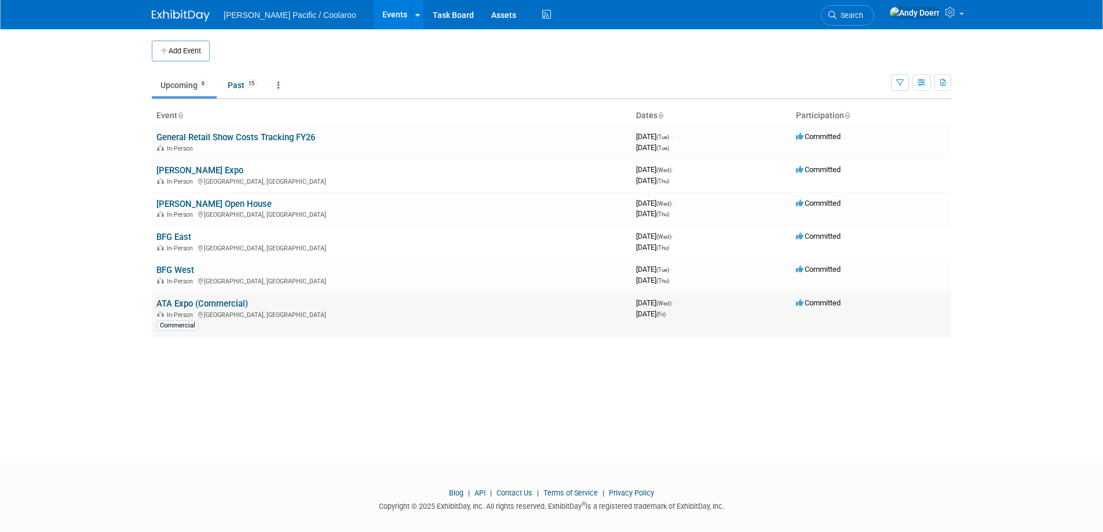
click at [202, 300] on link "ATA Expo (Commercial)" at bounding box center [202, 303] width 92 height 10
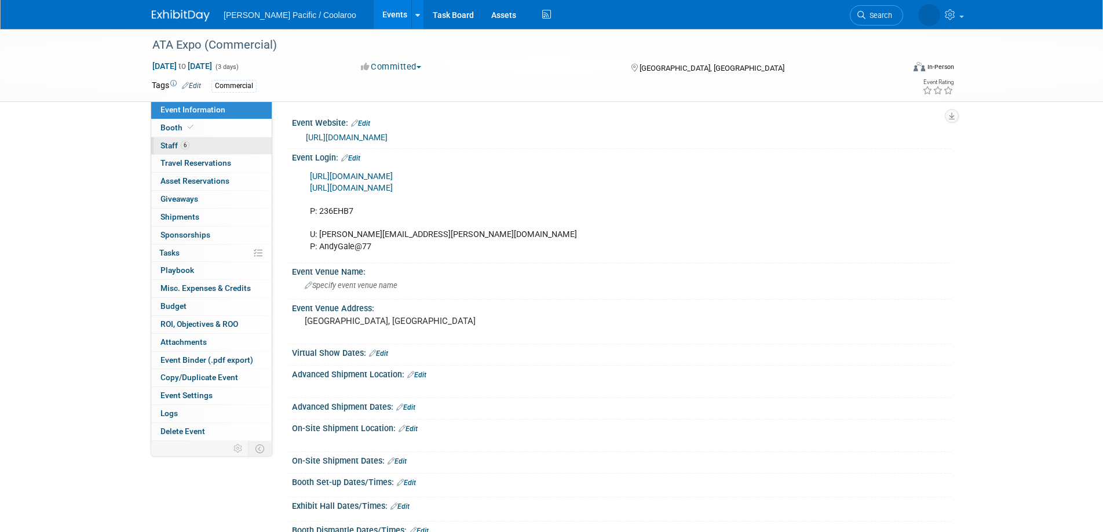
click at [209, 148] on link "6 Staff 6" at bounding box center [211, 145] width 120 height 17
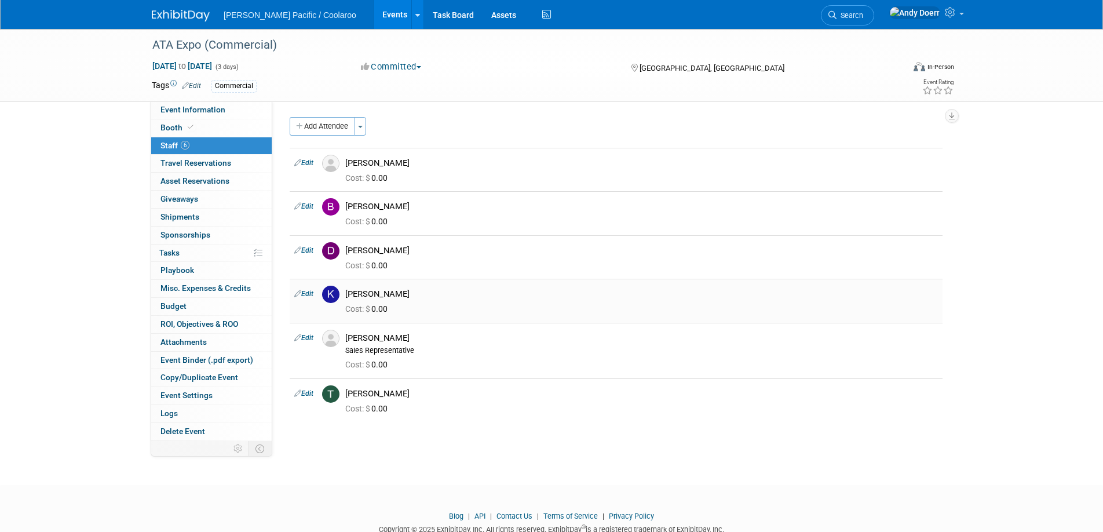
click at [299, 290] on icon at bounding box center [297, 293] width 7 height 12
select select "9eb8be84-bb55-4f38-96b8-924773e76d50"
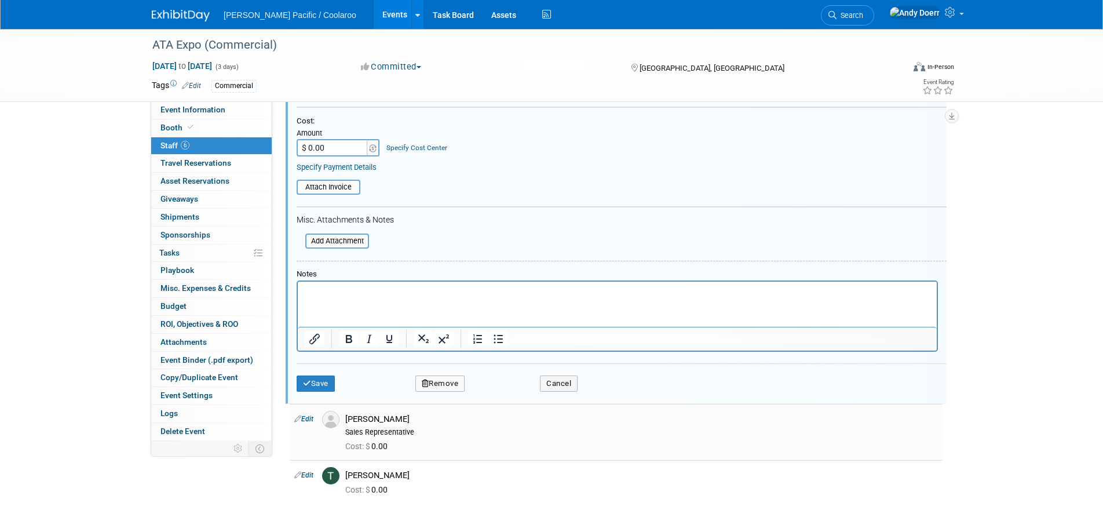
scroll to position [325, 0]
click at [436, 385] on button "Remove" at bounding box center [440, 387] width 50 height 16
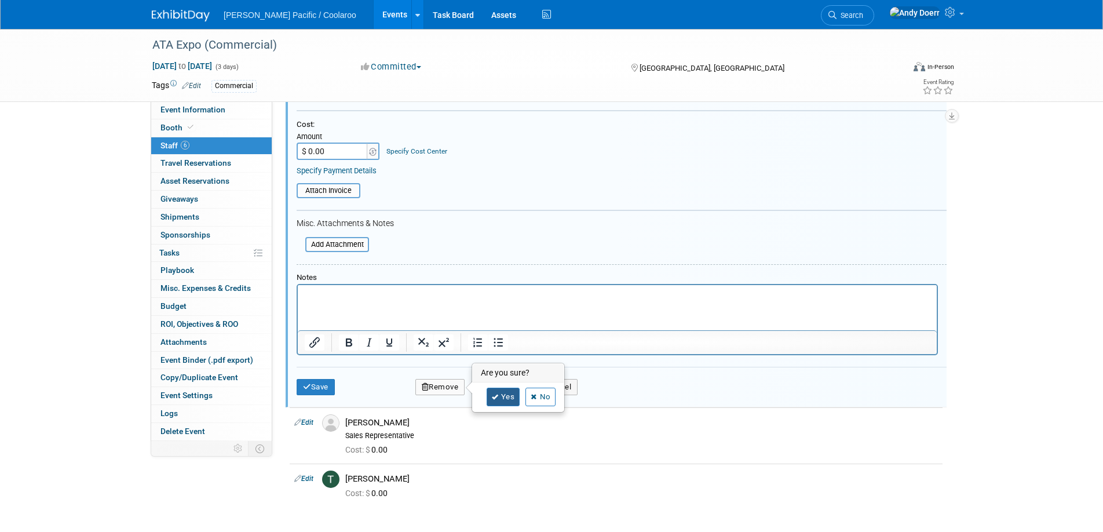
click at [513, 393] on link "Yes" at bounding box center [504, 397] width 34 height 19
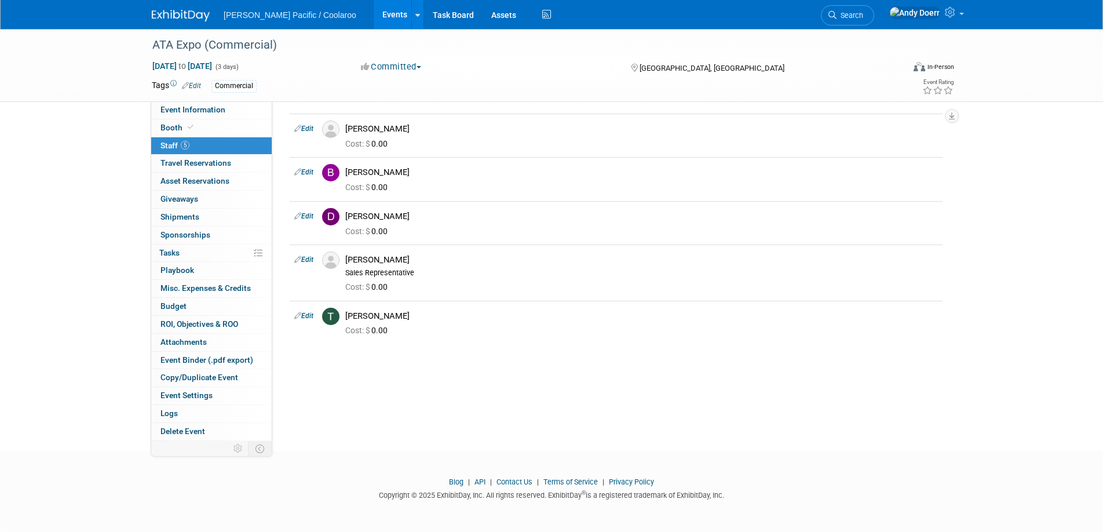
scroll to position [0, 0]
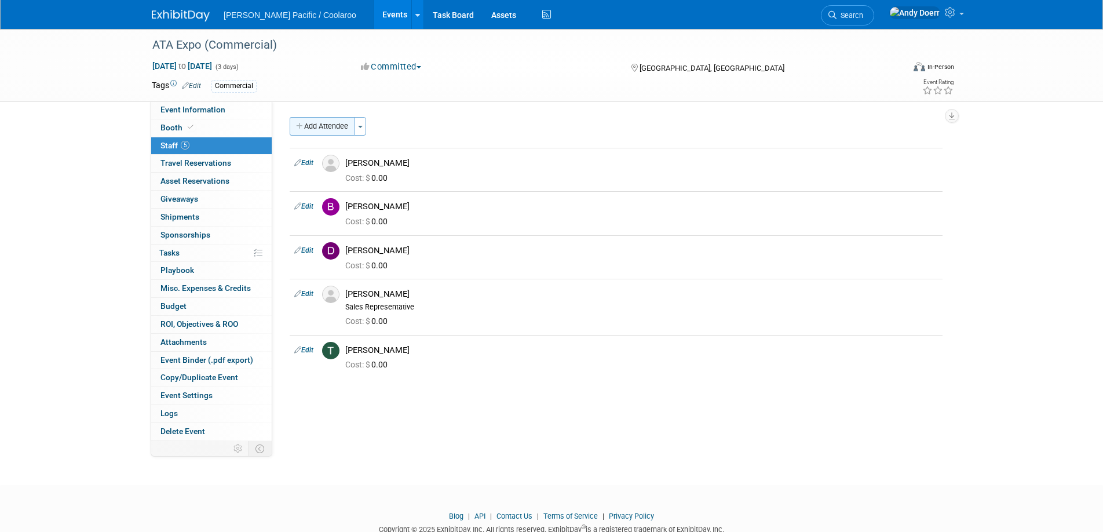
click at [331, 131] on button "Add Attendee" at bounding box center [322, 126] width 65 height 19
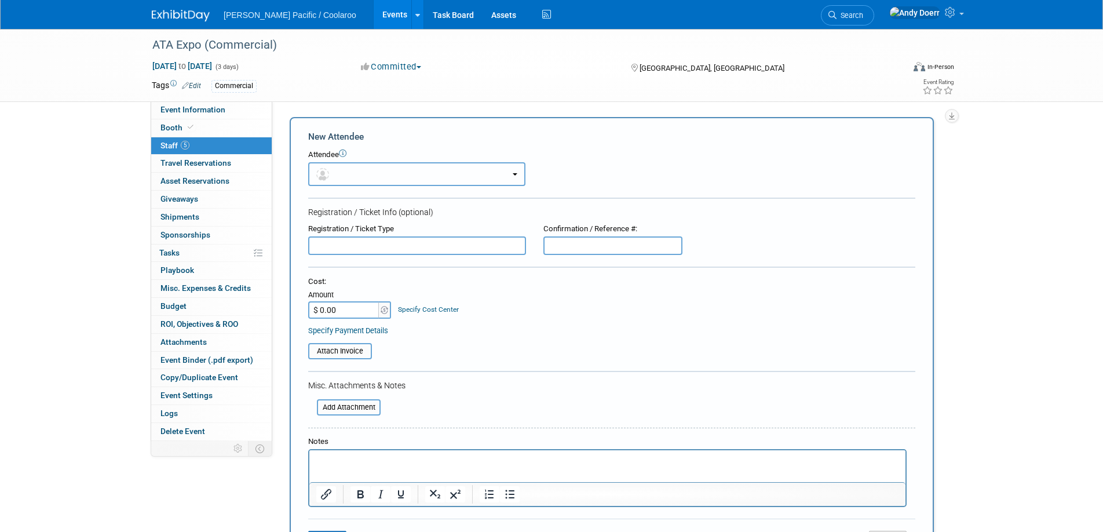
click at [395, 175] on button "button" at bounding box center [416, 174] width 217 height 24
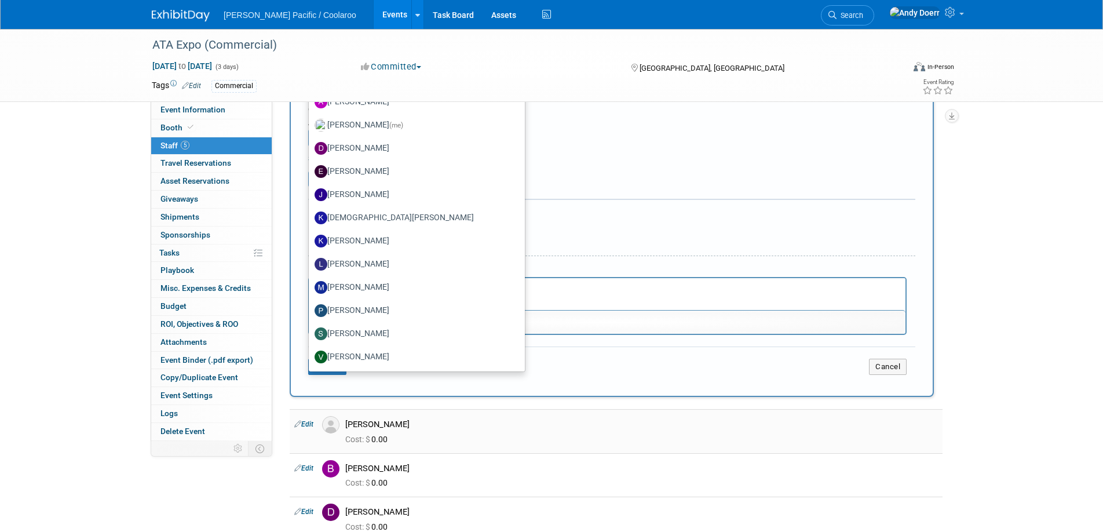
scroll to position [170, 0]
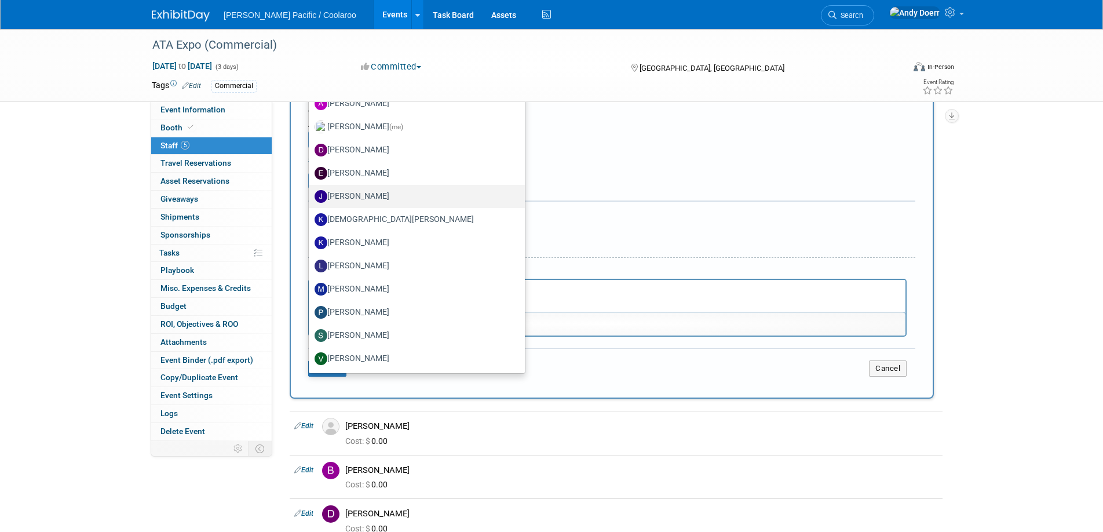
click at [380, 198] on label "Jason Brock" at bounding box center [414, 196] width 199 height 19
click at [310, 198] on input "Jason Brock" at bounding box center [307, 195] width 8 height 8
select select "a968f246-9910-4412-9549-29bb2cc6cf02"
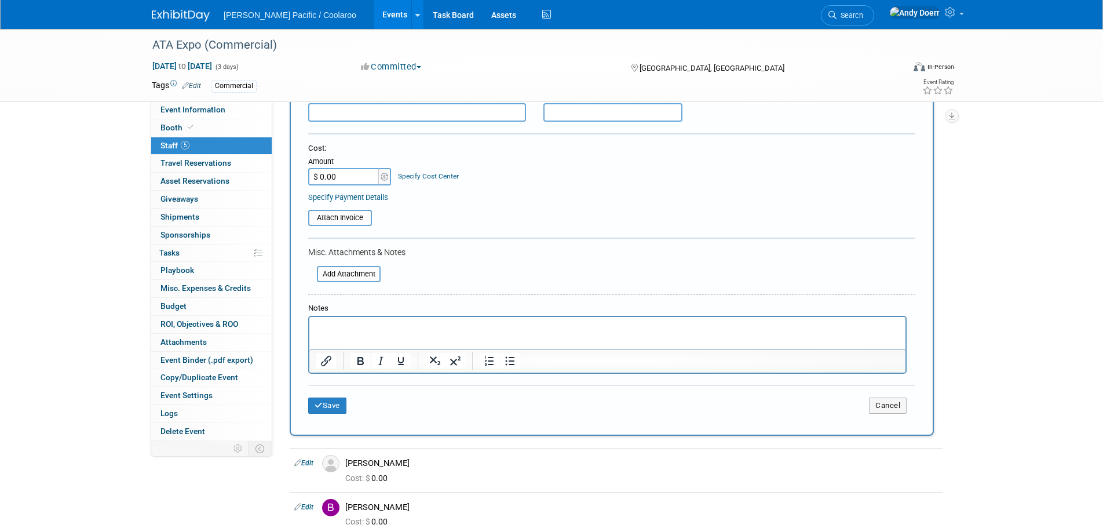
click at [635, 240] on form "New Attendee Attendee <img src="https://www.exhibitday.com/Images/Unassigned-Us…" at bounding box center [611, 191] width 607 height 462
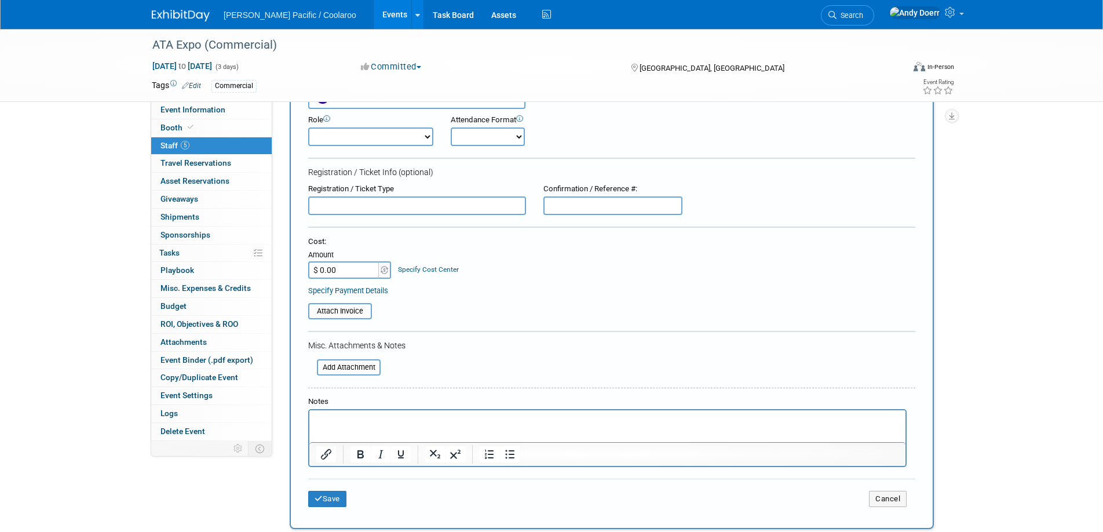
scroll to position [68, 0]
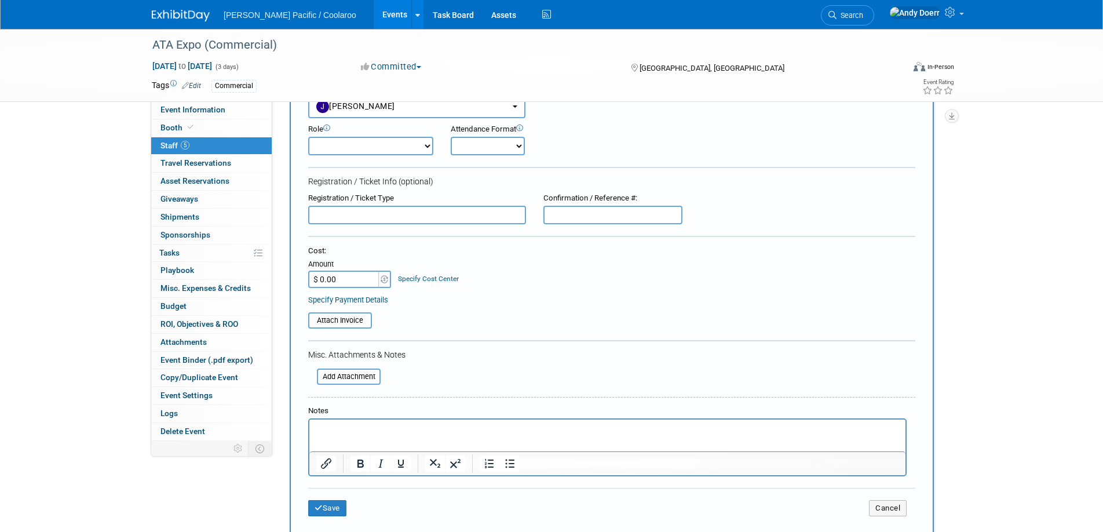
click at [499, 212] on input "text" at bounding box center [417, 215] width 218 height 19
click at [506, 214] on input "text" at bounding box center [417, 215] width 218 height 19
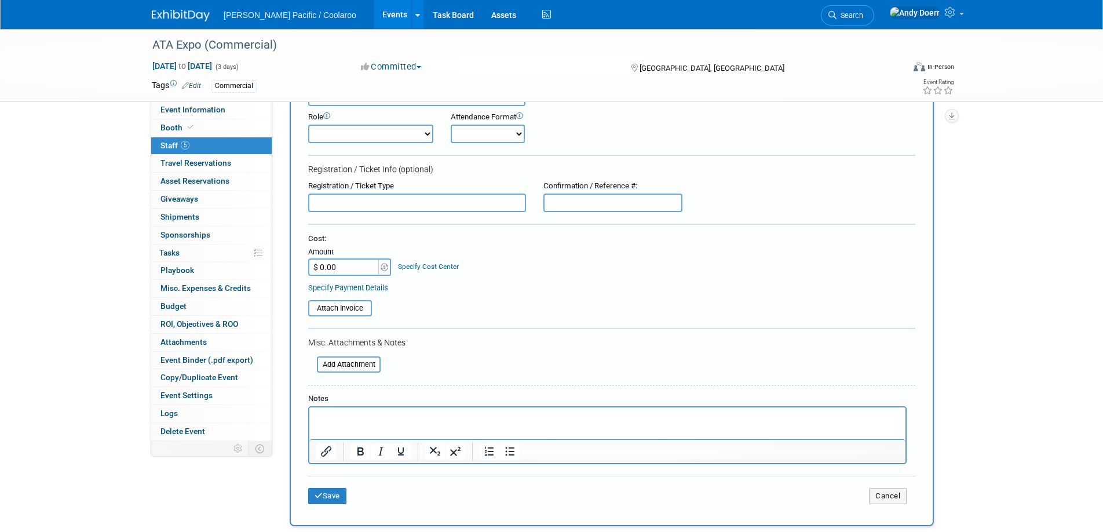
scroll to position [0, 0]
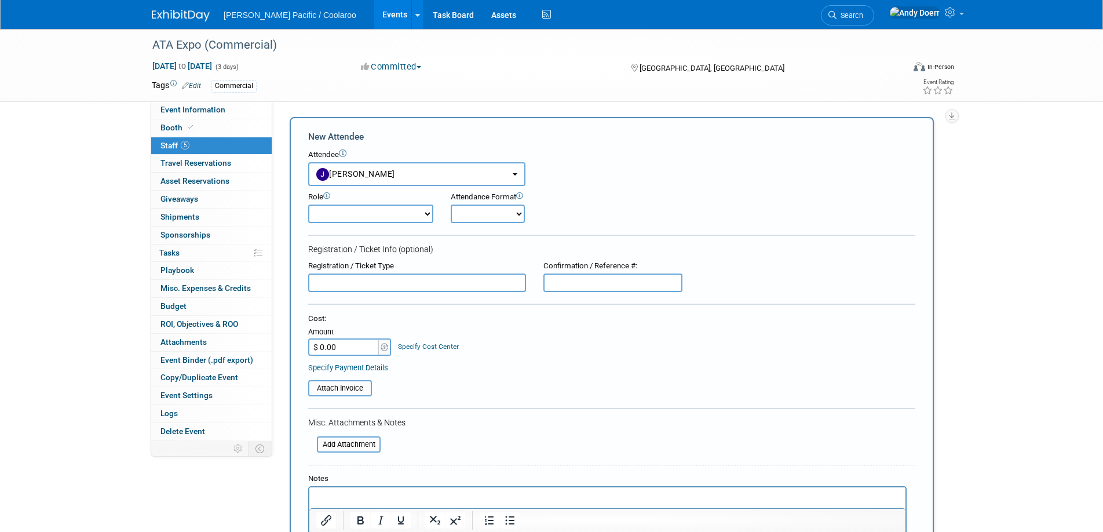
click at [504, 211] on select "Onsite Remote" at bounding box center [488, 213] width 74 height 19
select select "1"
click at [451, 204] on select "Onsite Remote" at bounding box center [488, 213] width 74 height 19
click at [418, 217] on select "Demonstrator Host Planner Presenter Sales Representative Set-up/Dismantle Crew …" at bounding box center [370, 213] width 125 height 19
select select "4"
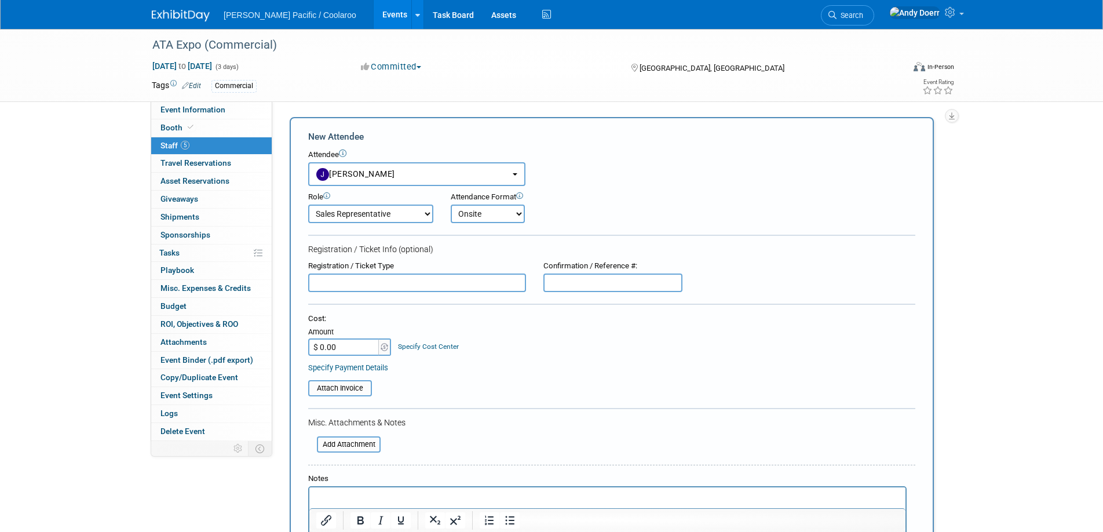
click at [308, 204] on select "Demonstrator Host Planner Presenter Sales Representative Set-up/Dismantle Crew …" at bounding box center [370, 213] width 125 height 19
click at [566, 363] on div "Specify Payment Details" at bounding box center [611, 367] width 607 height 12
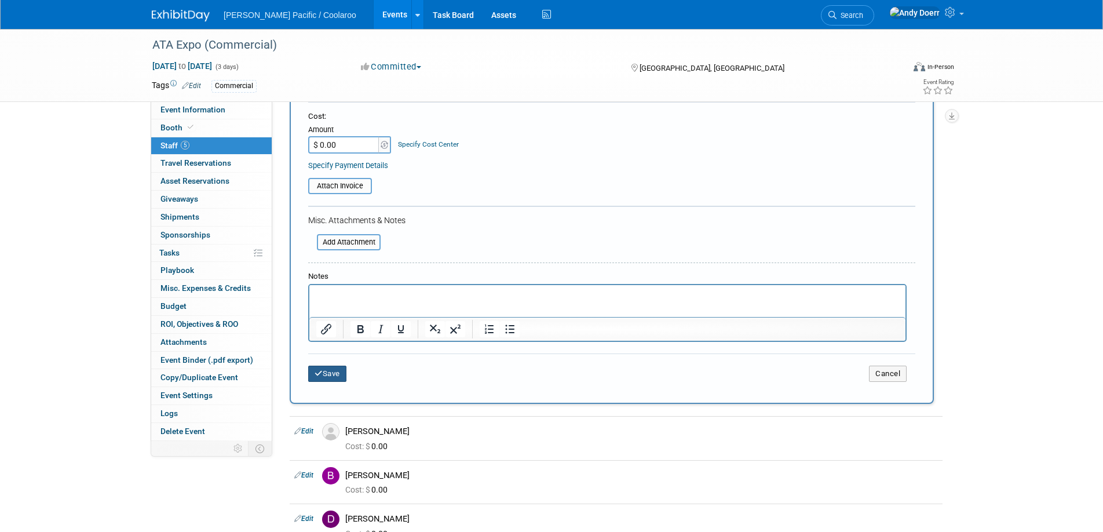
click at [333, 376] on button "Save" at bounding box center [327, 373] width 38 height 16
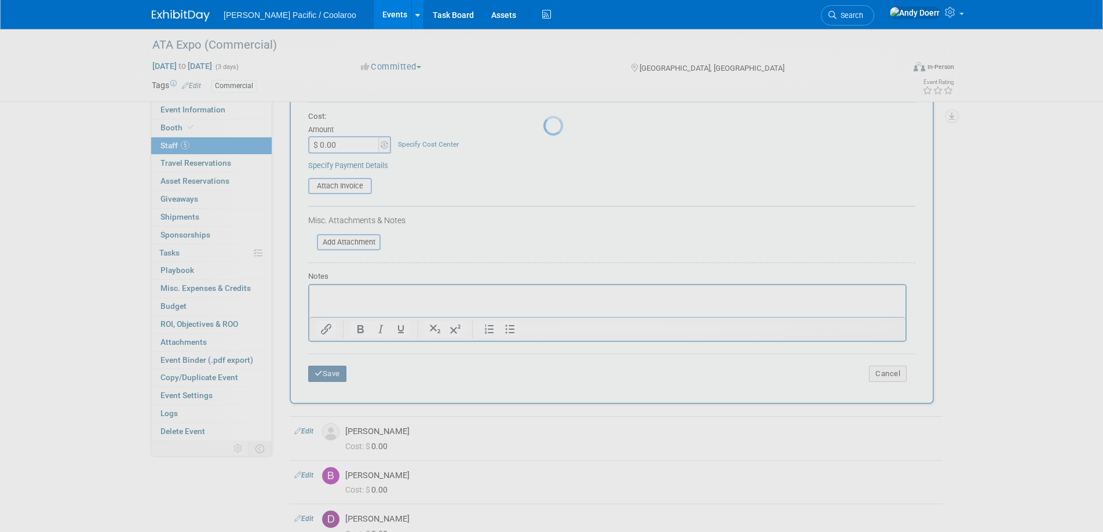
scroll to position [39, 0]
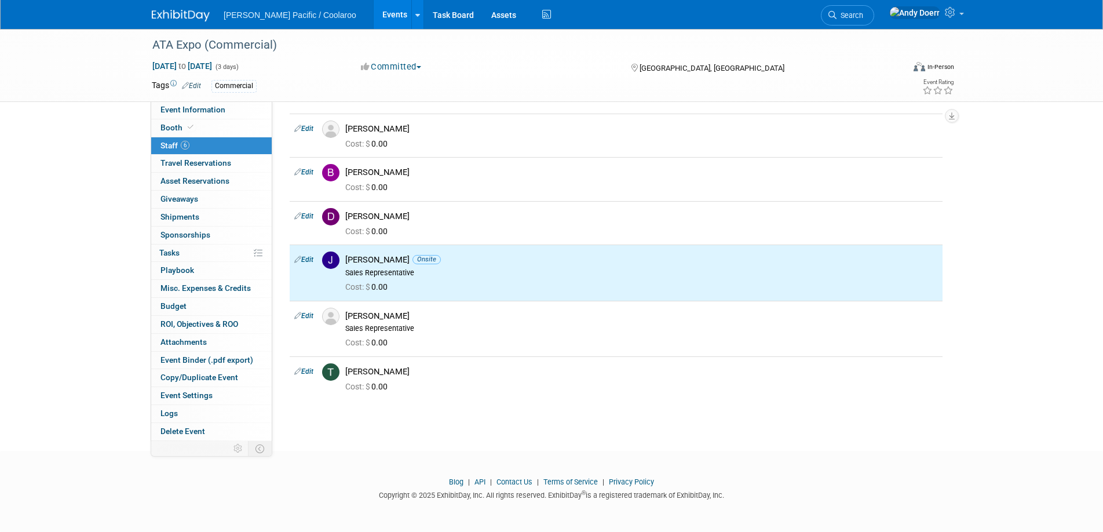
click at [741, 443] on body "GALE Pacific / Coolaroo Events Add Event Bulk Upload Events Shareable Event Boa…" at bounding box center [551, 232] width 1103 height 532
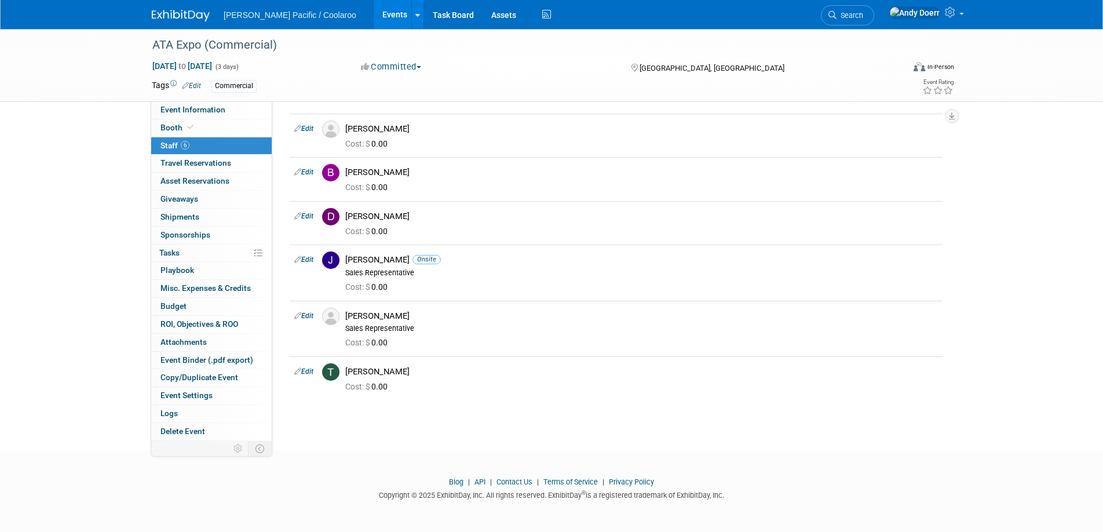
click at [510, 429] on div "ATA Expo (Commercial) Nov 5, 2025 to Nov 7, 2025 (3 days) Nov 5, 2025 to Nov 7,…" at bounding box center [551, 212] width 1103 height 435
click at [451, 178] on div "Cost: $ 0.00" at bounding box center [642, 186] width 610 height 17
drag, startPoint x: 540, startPoint y: 248, endPoint x: 506, endPoint y: 239, distance: 34.9
click at [506, 239] on tbody "Edit Andrew Nasarczyk Cost: $ 0.00 Edit" at bounding box center [616, 257] width 653 height 287
click at [573, 268] on div "Sales Representative" at bounding box center [641, 272] width 593 height 9
